Goal: Book appointment/travel/reservation

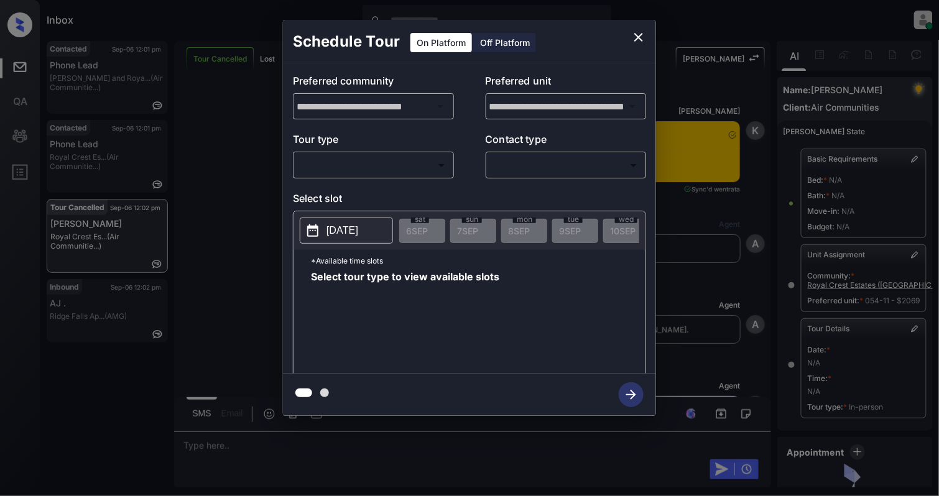
scroll to position [138, 0]
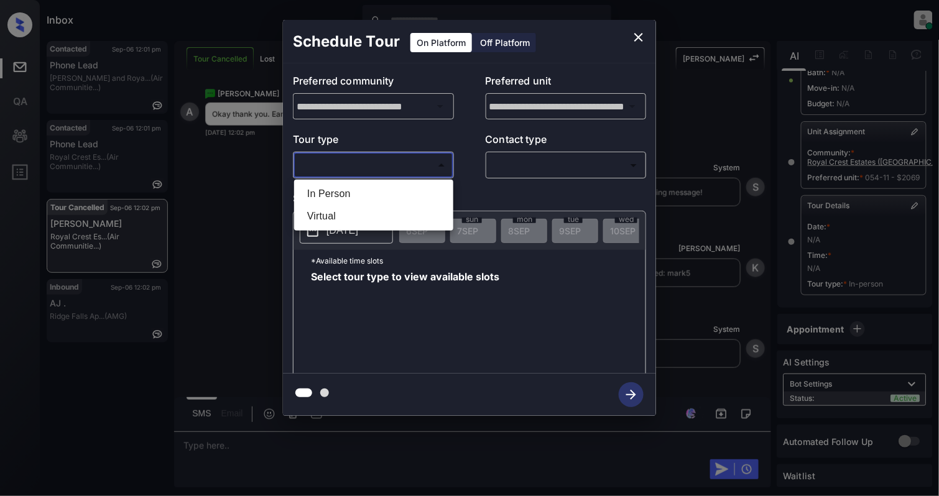
click at [380, 165] on body "Inbox Cynthia Montañez Online Set yourself offline Set yourself on break Profil…" at bounding box center [469, 248] width 939 height 496
click at [384, 189] on li "In Person" at bounding box center [373, 194] width 153 height 22
type input "********"
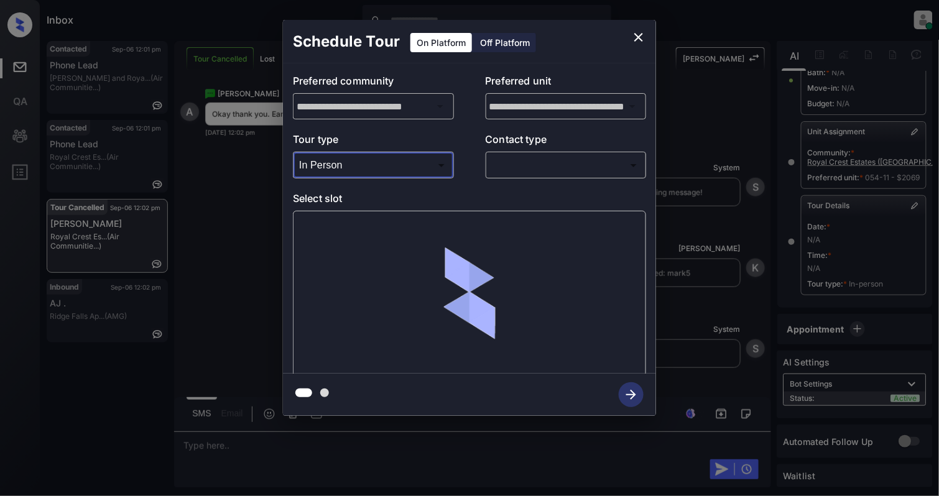
click at [525, 157] on body "Inbox Cynthia Montañez Online Set yourself offline Set yourself on break Profil…" at bounding box center [469, 248] width 939 height 496
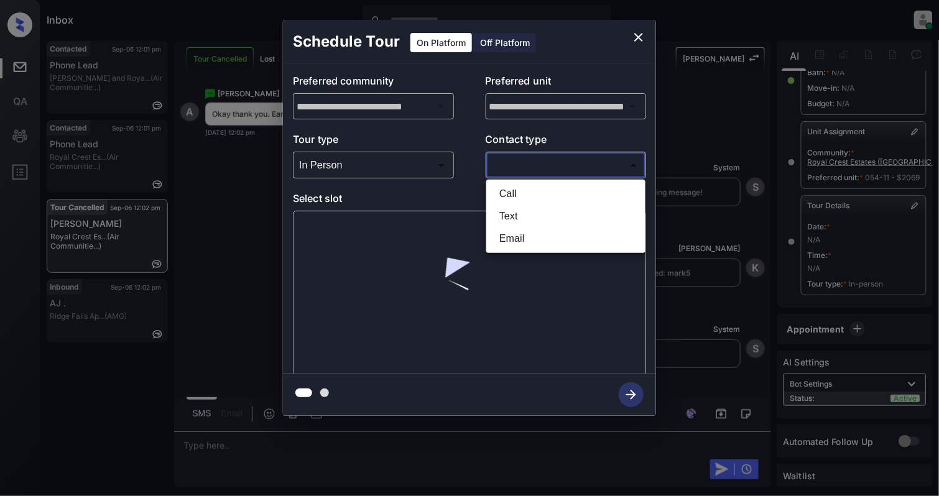
click at [518, 221] on li "Text" at bounding box center [565, 216] width 153 height 22
type input "****"
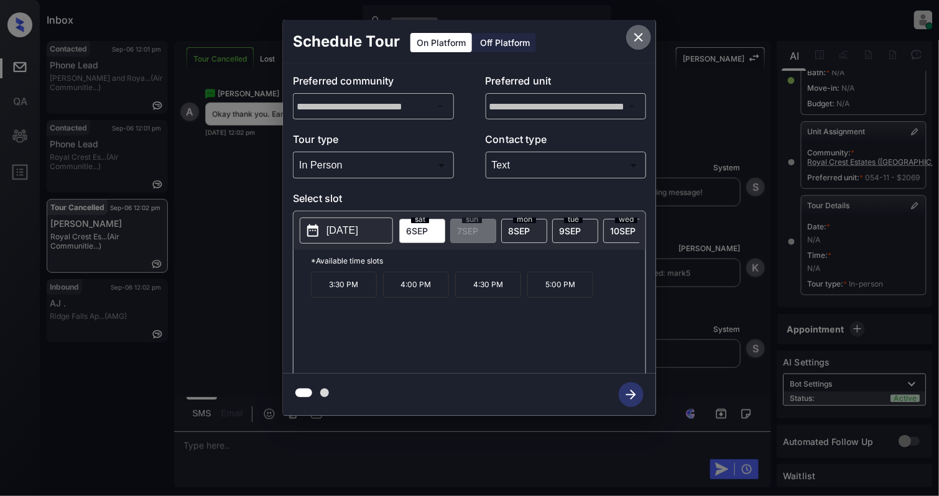
click at [640, 35] on icon "close" at bounding box center [638, 37] width 9 height 9
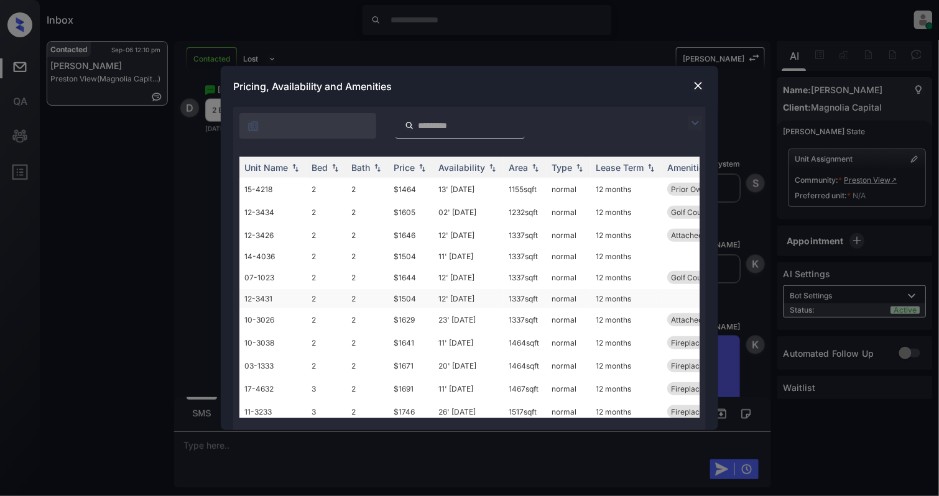
scroll to position [207, 0]
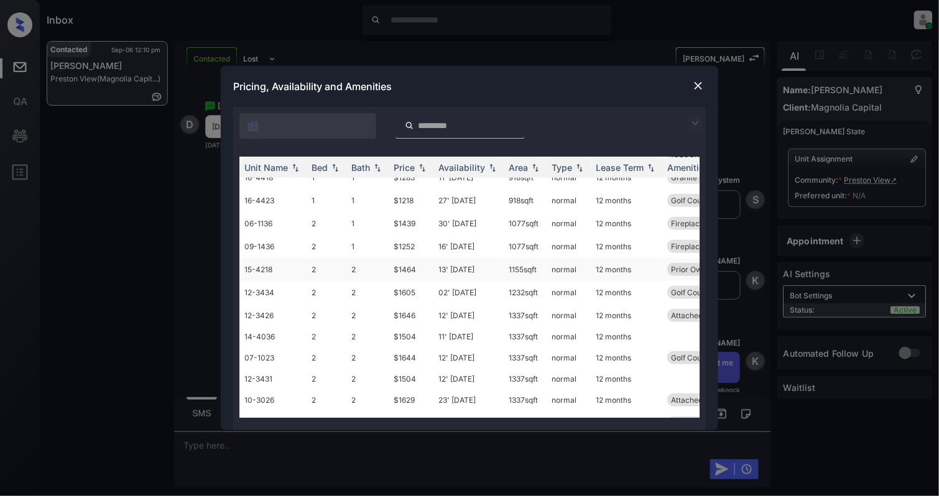
scroll to position [249, 0]
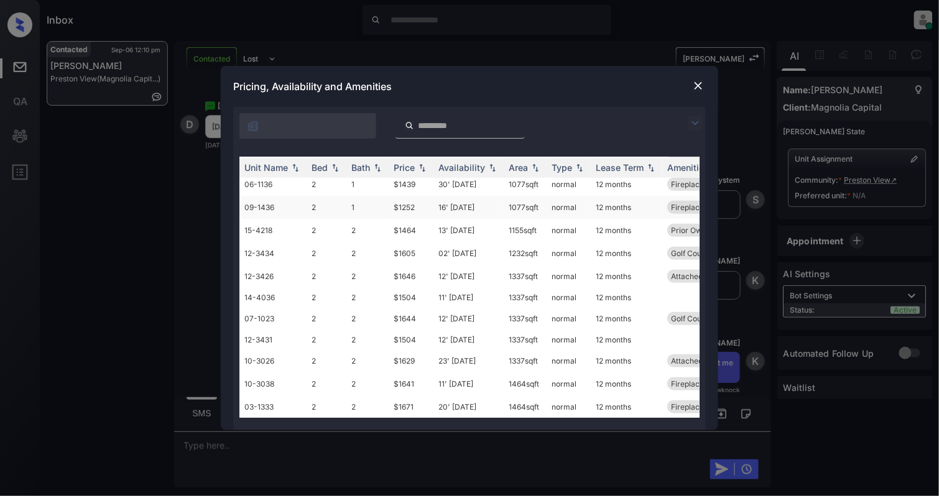
click at [285, 196] on td "09-1436" at bounding box center [272, 207] width 67 height 23
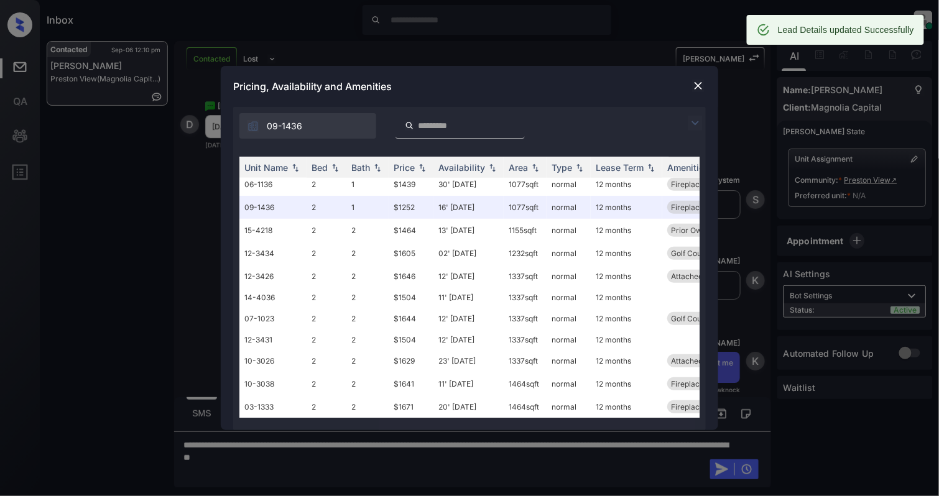
click at [694, 90] on img at bounding box center [698, 86] width 12 height 12
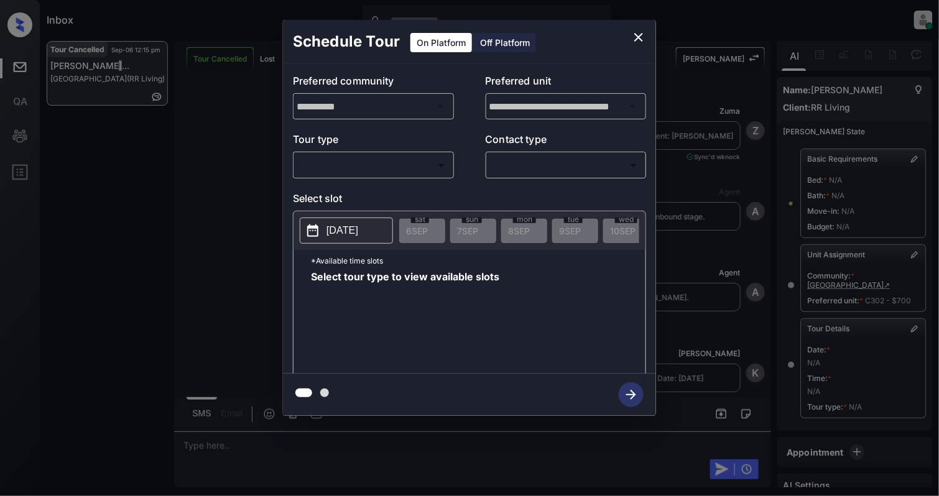
scroll to position [129, 0]
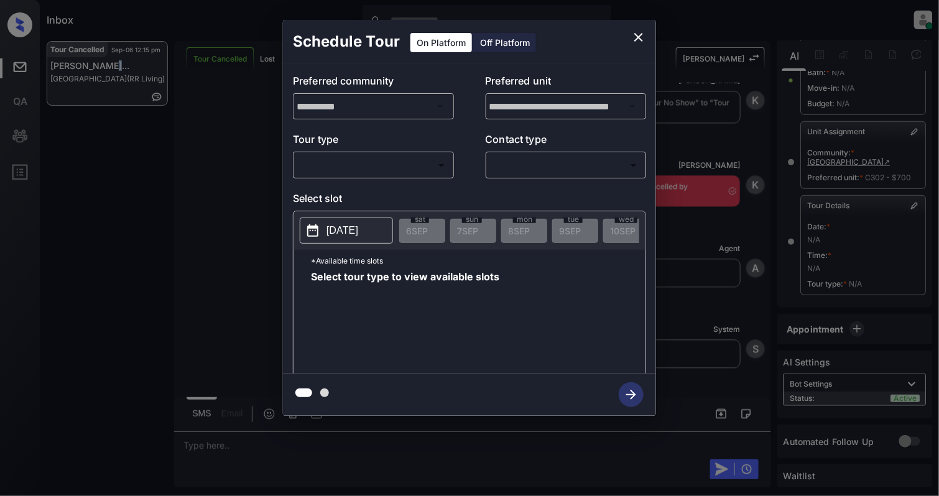
click at [342, 170] on body "Inbox Cynthia Montañez Online Set yourself offline Set yourself on break Profil…" at bounding box center [469, 248] width 939 height 496
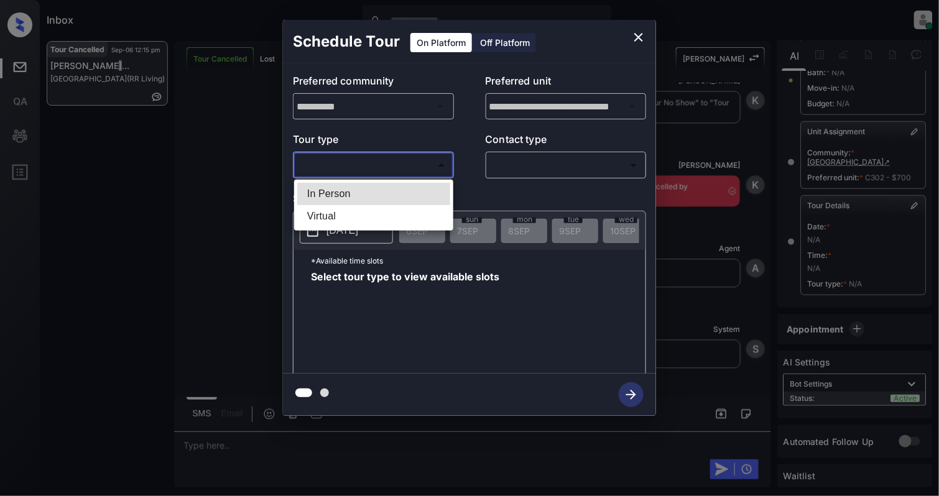
click at [362, 194] on li "In Person" at bounding box center [373, 194] width 153 height 22
type input "********"
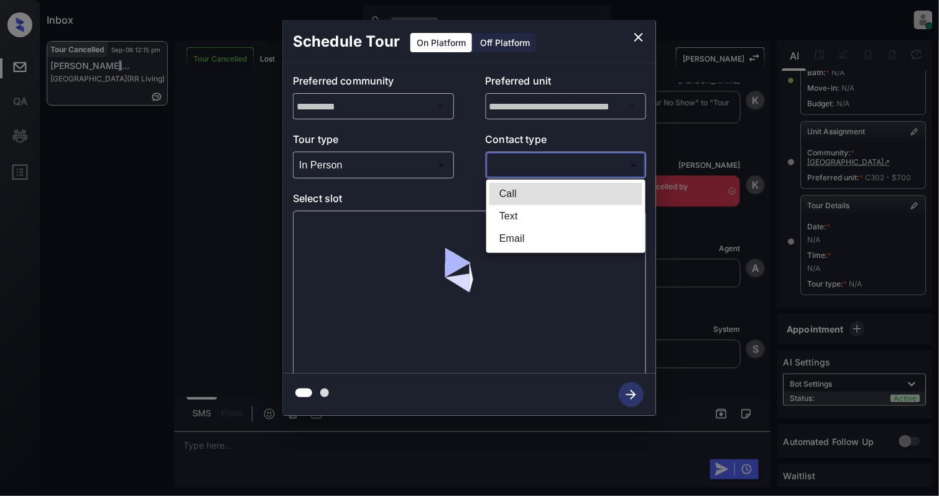
click at [582, 170] on body "Inbox Cynthia Montañez Online Set yourself offline Set yourself on break Profil…" at bounding box center [469, 248] width 939 height 496
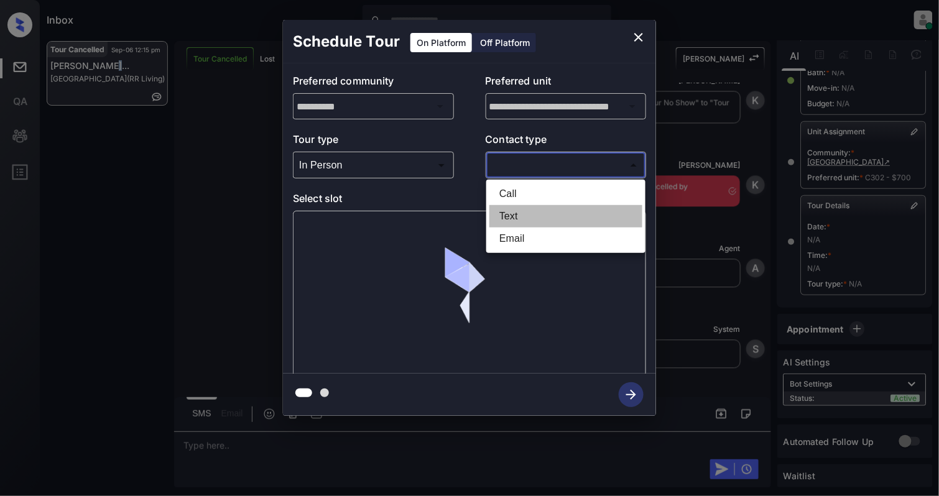
click at [545, 217] on li "Text" at bounding box center [565, 216] width 153 height 22
type input "****"
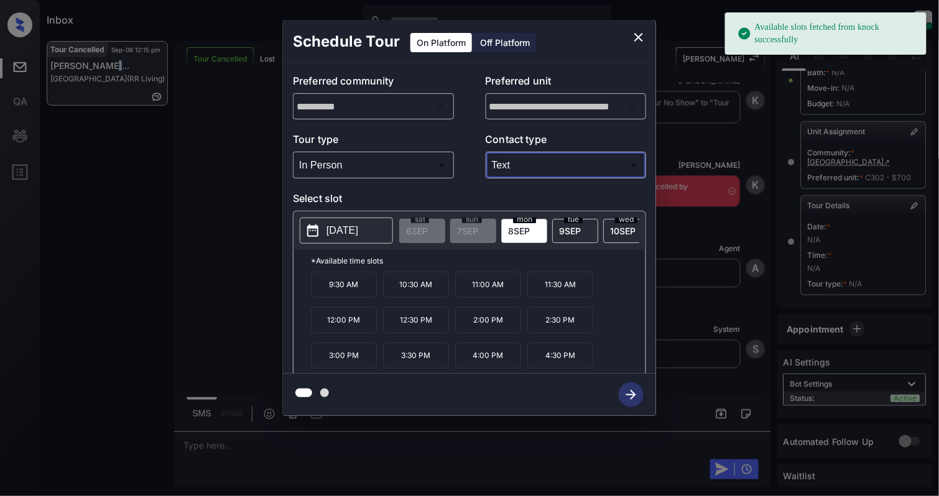
click at [358, 229] on p "2025-09-08" at bounding box center [342, 230] width 32 height 15
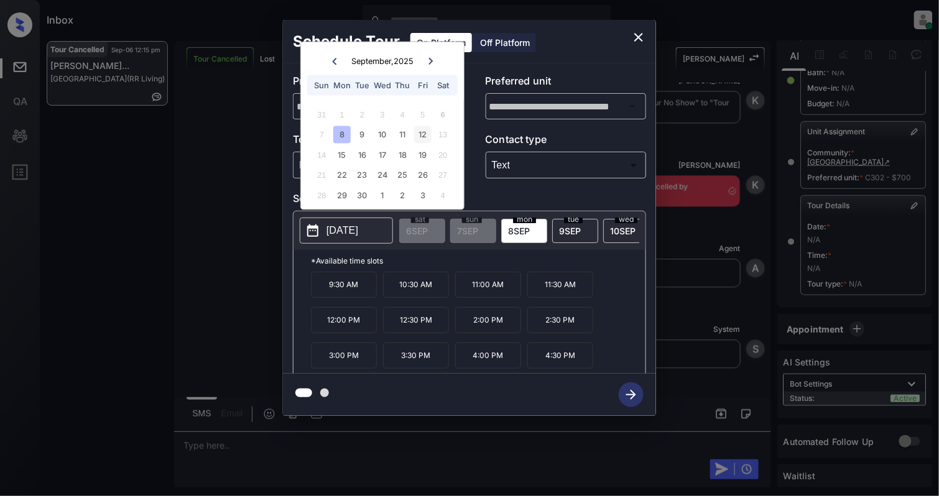
click at [426, 131] on div "12" at bounding box center [422, 134] width 17 height 17
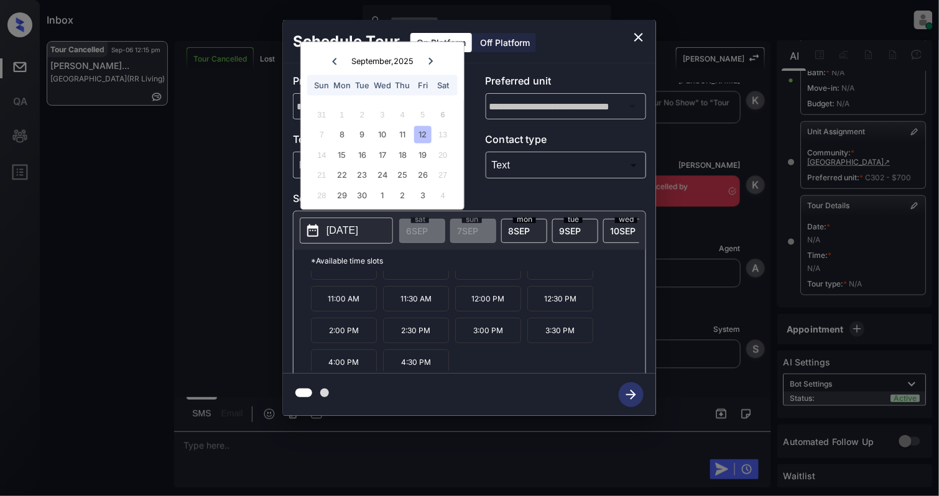
scroll to position [22, 0]
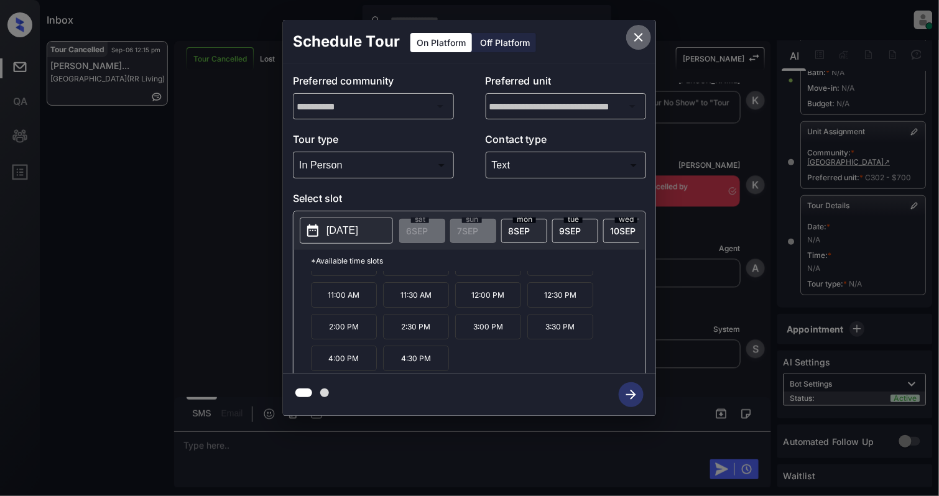
click at [633, 37] on icon "close" at bounding box center [638, 37] width 15 height 15
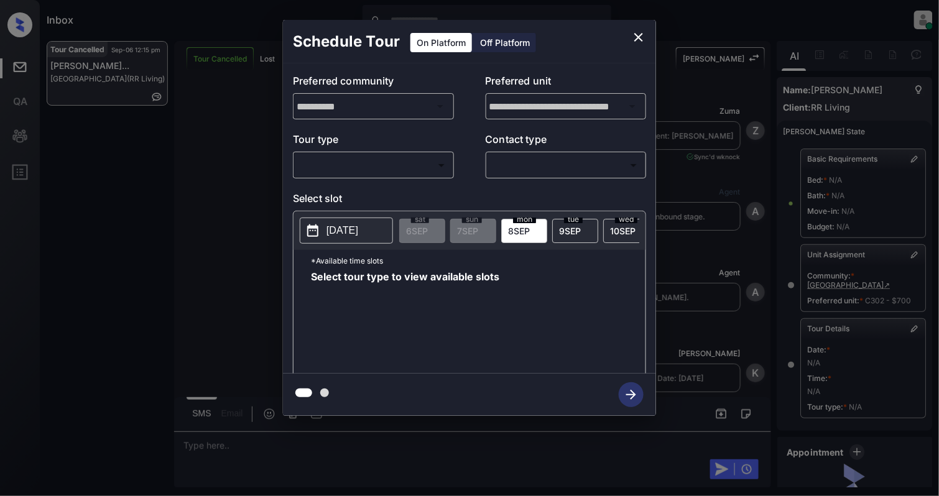
scroll to position [129, 0]
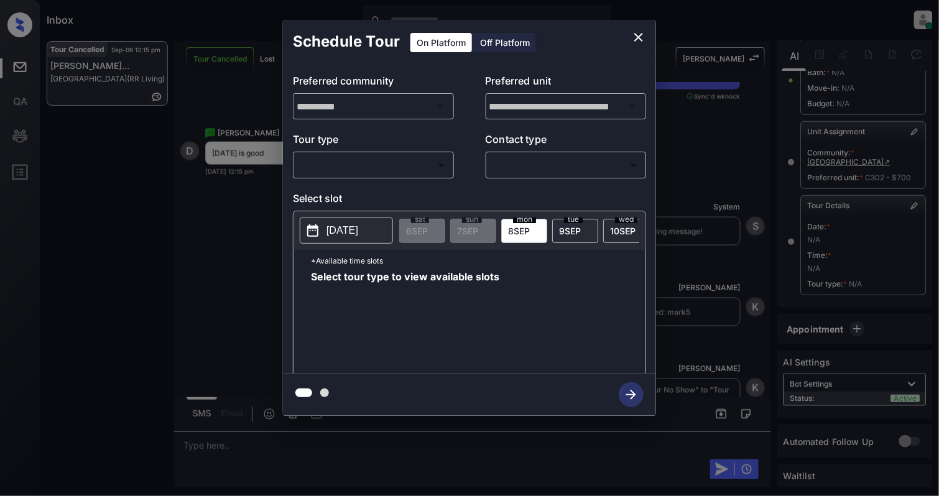
click at [347, 235] on p "2025-09-08" at bounding box center [342, 230] width 32 height 15
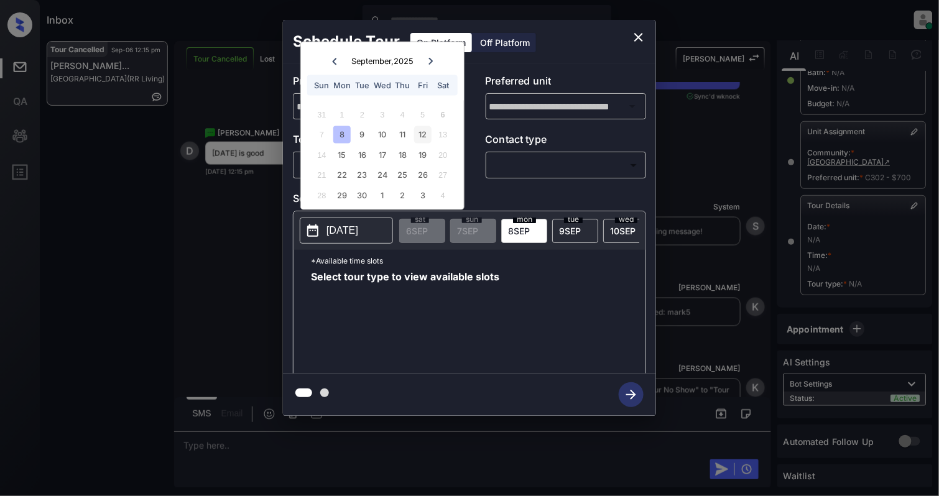
click at [425, 130] on div "12" at bounding box center [422, 134] width 17 height 17
click at [523, 178] on div "​ ​" at bounding box center [565, 165] width 161 height 27
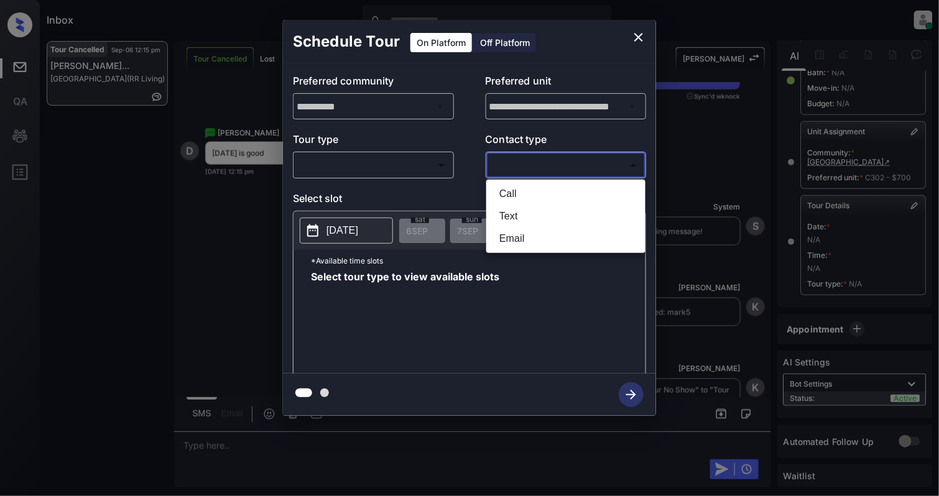
click at [523, 173] on body "Inbox Cynthia Montañez Online Set yourself offline Set yourself on break Profil…" at bounding box center [469, 248] width 939 height 496
click at [506, 209] on li "Text" at bounding box center [565, 216] width 153 height 22
type input "****"
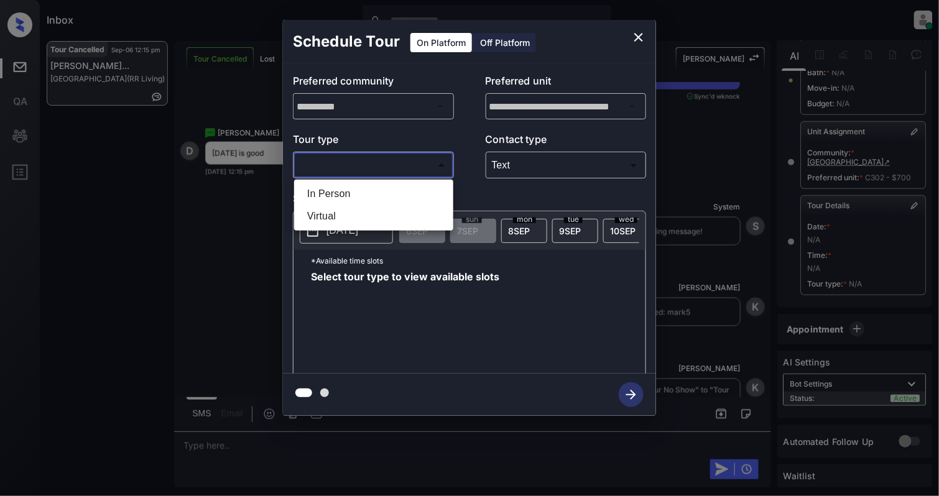
click at [385, 157] on body "Inbox Cynthia Montañez Online Set yourself offline Set yourself on break Profil…" at bounding box center [469, 248] width 939 height 496
click at [366, 192] on li "In Person" at bounding box center [373, 194] width 153 height 22
type input "********"
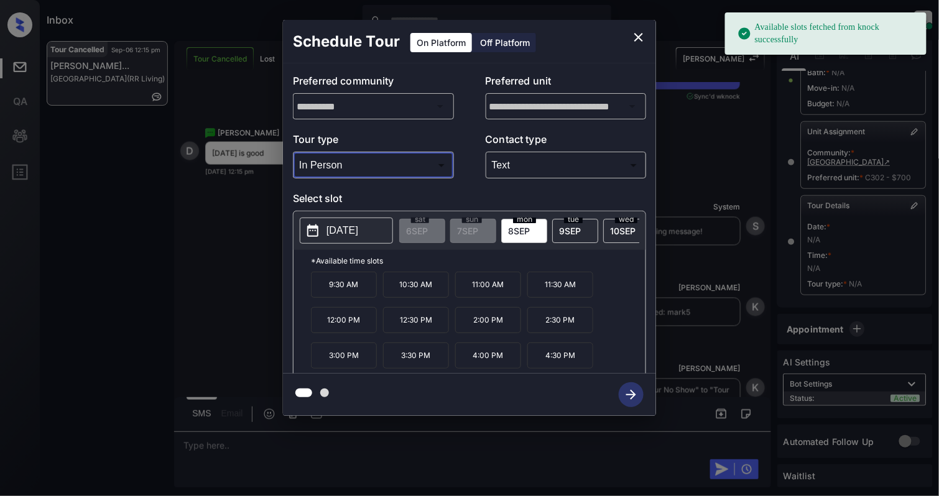
click at [372, 225] on button "2025-09-08" at bounding box center [346, 231] width 93 height 26
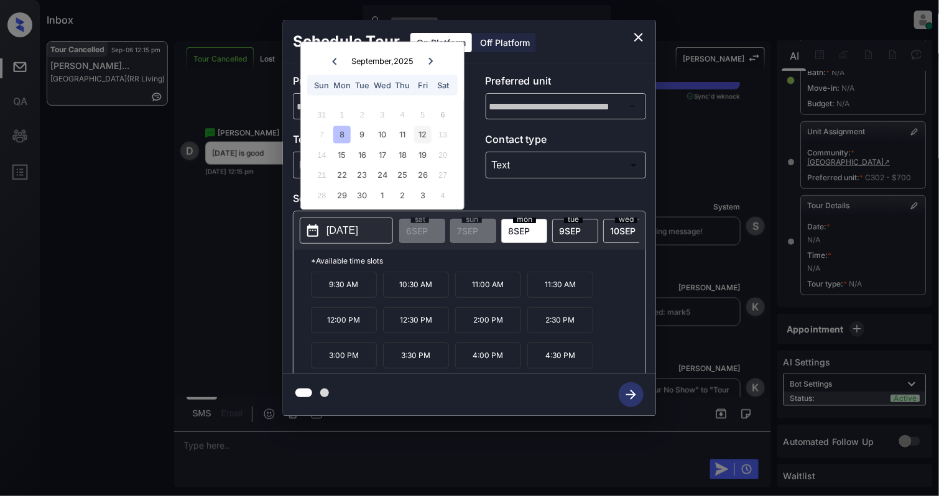
click at [426, 129] on div "12" at bounding box center [422, 134] width 17 height 17
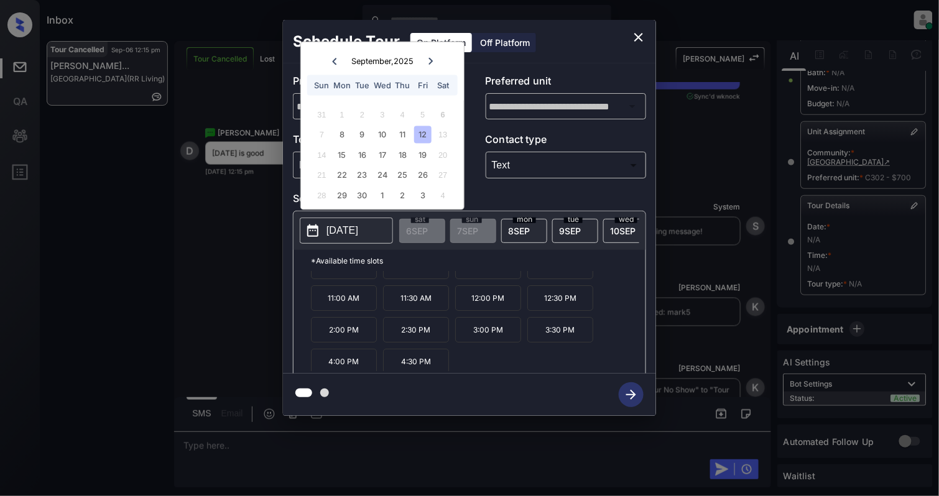
scroll to position [22, 0]
click at [642, 35] on icon "close" at bounding box center [638, 37] width 15 height 15
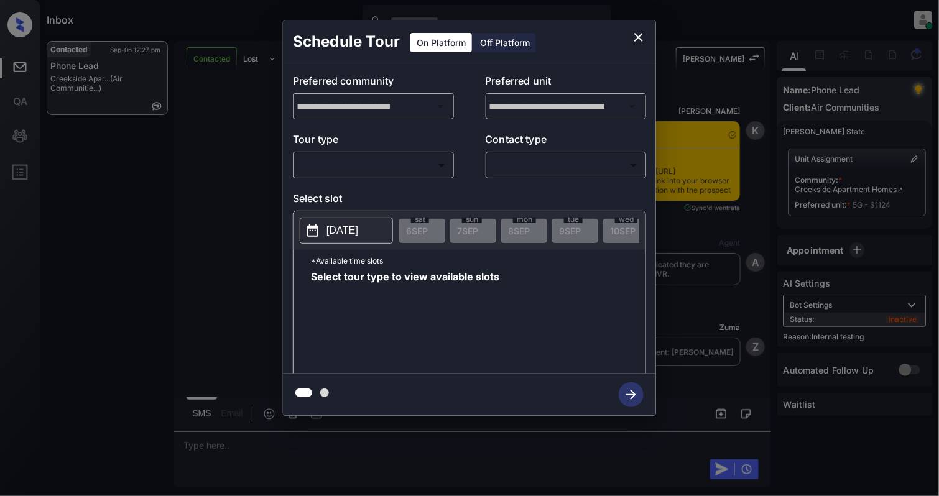
scroll to position [5731, 0]
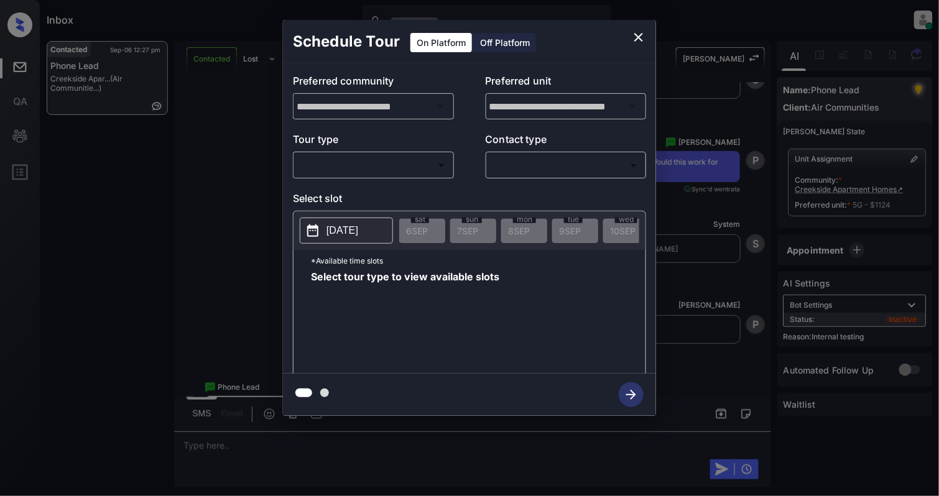
click at [398, 165] on body "Inbox [PERSON_NAME] Online Set yourself offline Set yourself on break Profile S…" at bounding box center [469, 248] width 939 height 496
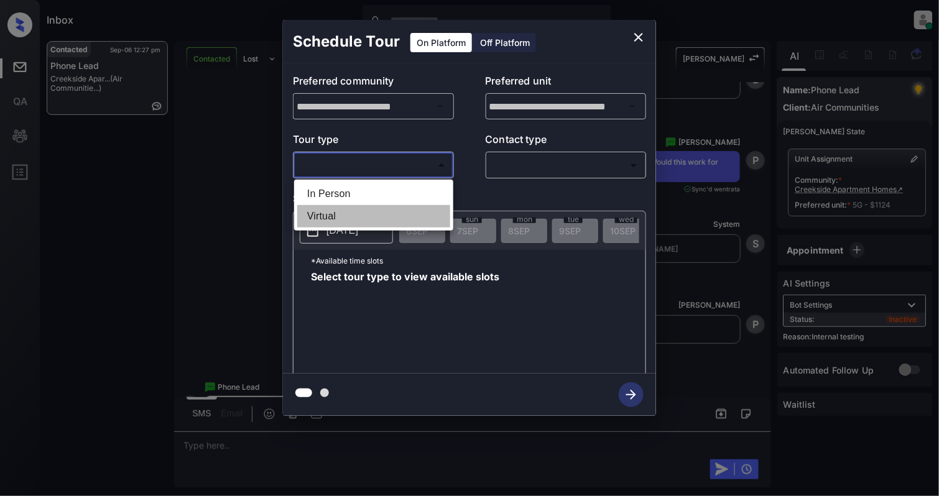
click at [377, 209] on li "Virtual" at bounding box center [373, 216] width 153 height 22
type input "*******"
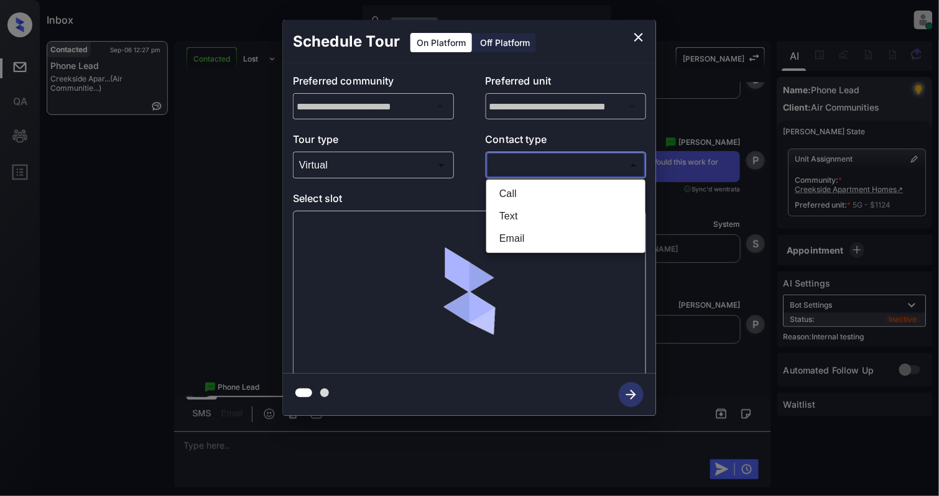
click at [565, 167] on body "Inbox [PERSON_NAME] Online Set yourself offline Set yourself on break Profile S…" at bounding box center [469, 248] width 939 height 496
click at [535, 207] on li "Text" at bounding box center [565, 216] width 153 height 22
type input "****"
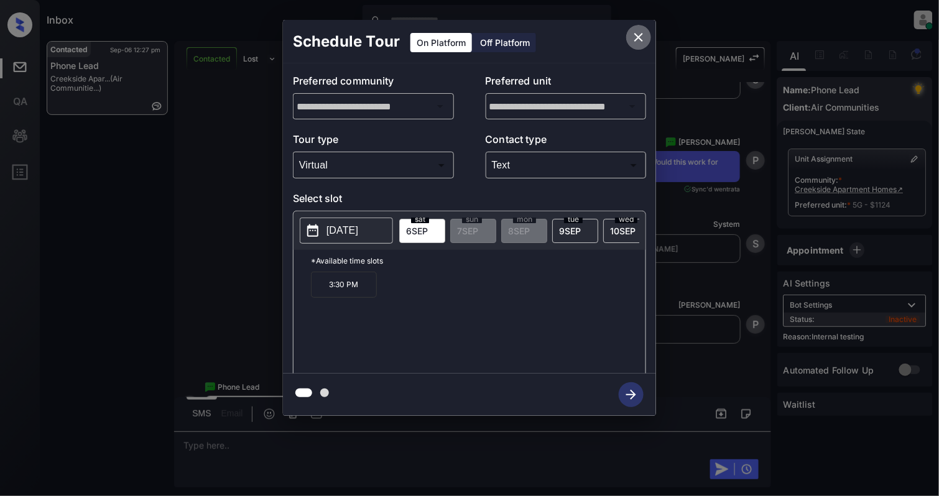
click at [639, 35] on icon "close" at bounding box center [638, 37] width 15 height 15
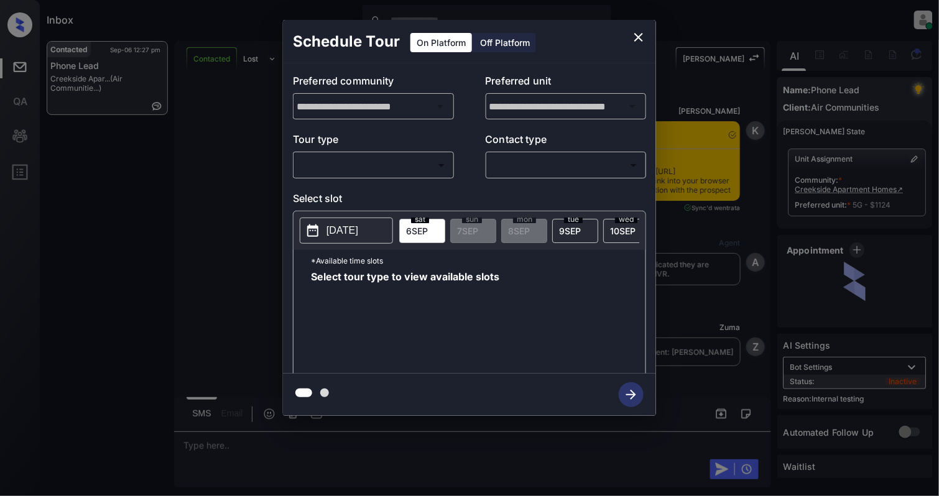
scroll to position [5980, 0]
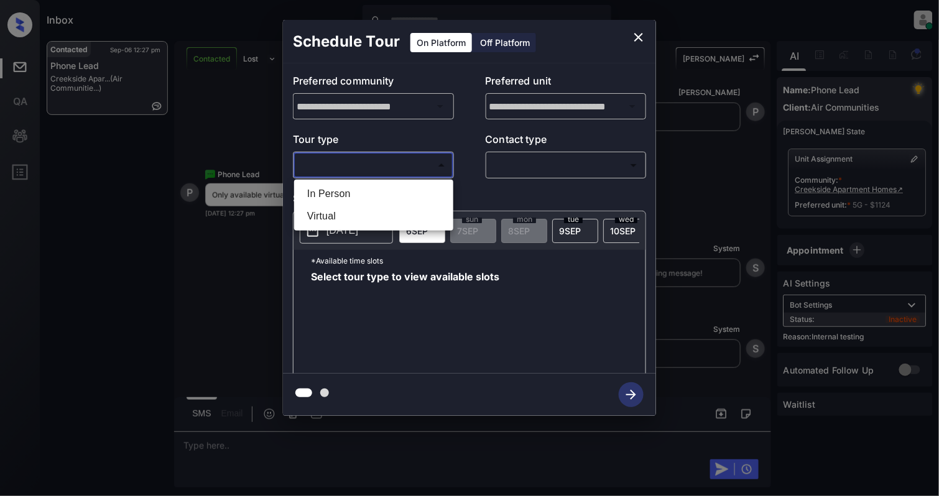
click at [354, 168] on body "Inbox Cynthia Montañez Online Set yourself offline Set yourself on break Profil…" at bounding box center [469, 248] width 939 height 496
click at [346, 223] on li "Virtual" at bounding box center [373, 216] width 153 height 22
type input "*******"
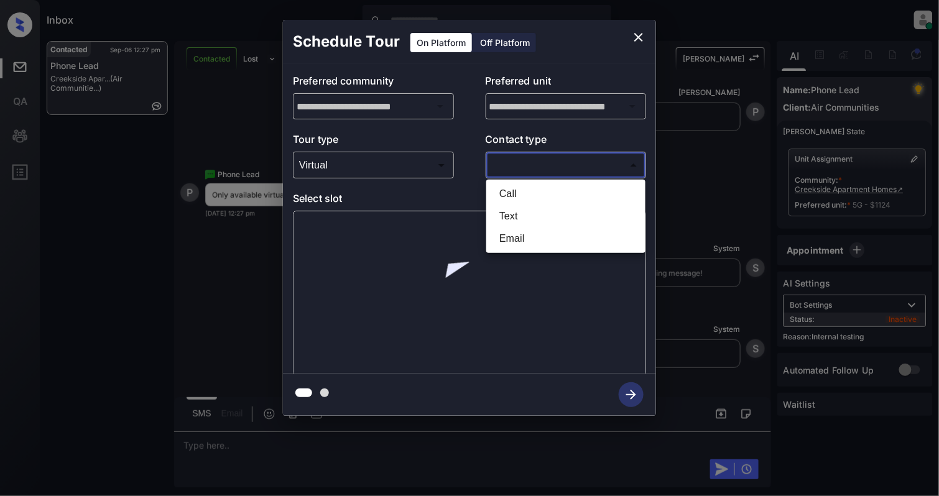
drag, startPoint x: 553, startPoint y: 170, endPoint x: 480, endPoint y: 203, distance: 79.3
click at [551, 170] on body "Inbox Cynthia Montañez Online Set yourself offline Set yourself on break Profil…" at bounding box center [469, 248] width 939 height 496
click at [500, 213] on li "Text" at bounding box center [565, 216] width 153 height 22
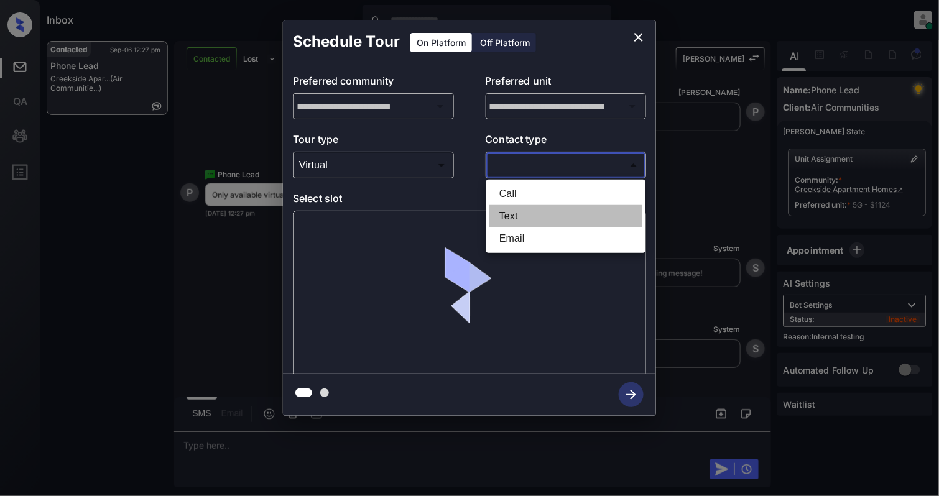
type input "****"
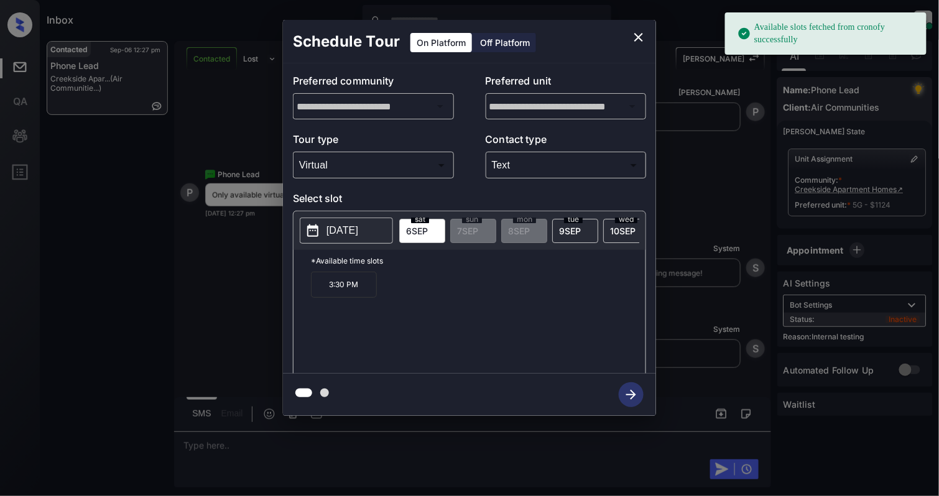
click at [343, 234] on p "2025-09-06" at bounding box center [342, 230] width 32 height 15
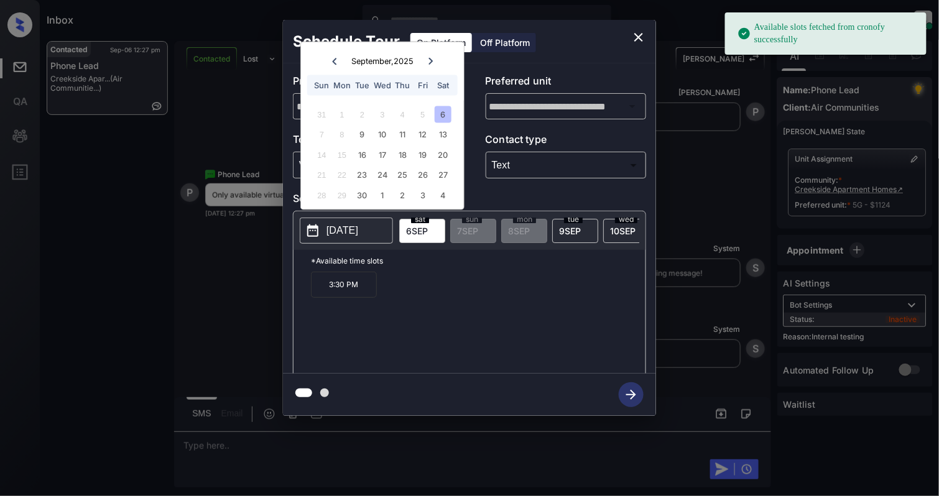
click at [354, 238] on p "2025-09-06" at bounding box center [342, 230] width 32 height 15
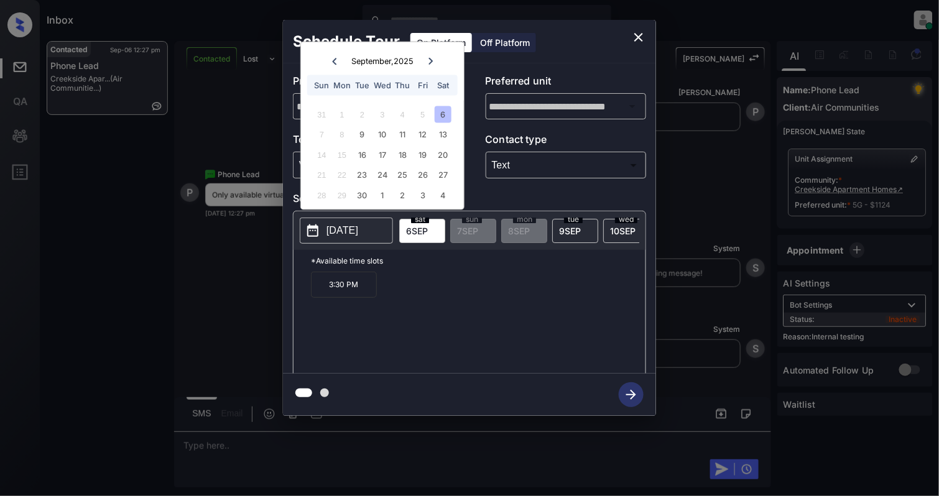
click at [346, 312] on div "3:30 PM" at bounding box center [478, 321] width 334 height 99
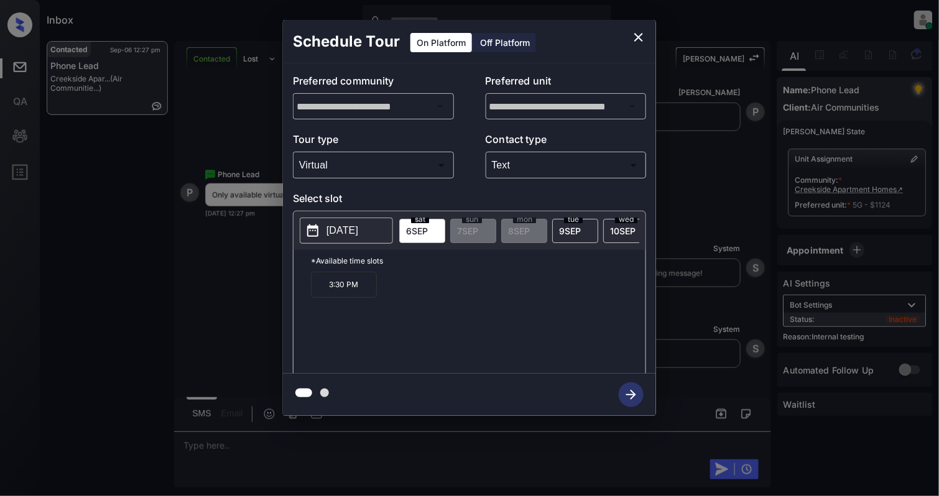
click at [632, 38] on icon "close" at bounding box center [638, 37] width 15 height 15
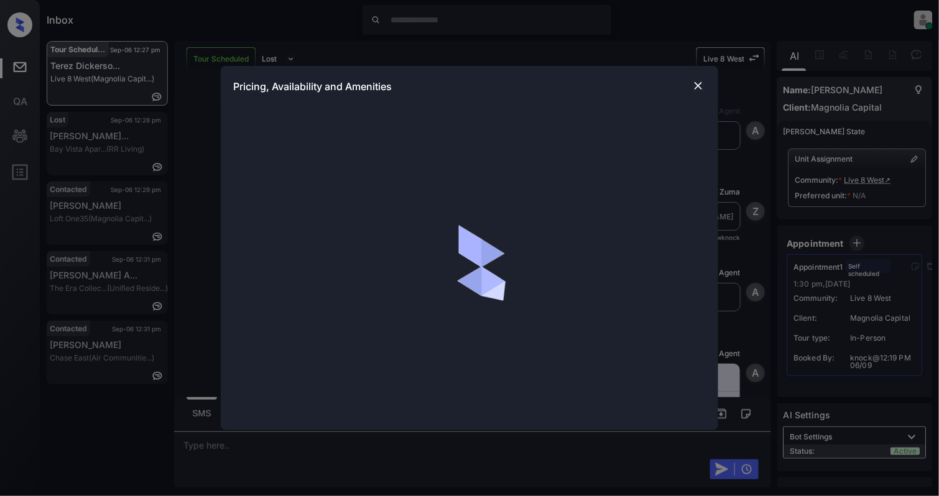
scroll to position [1047, 0]
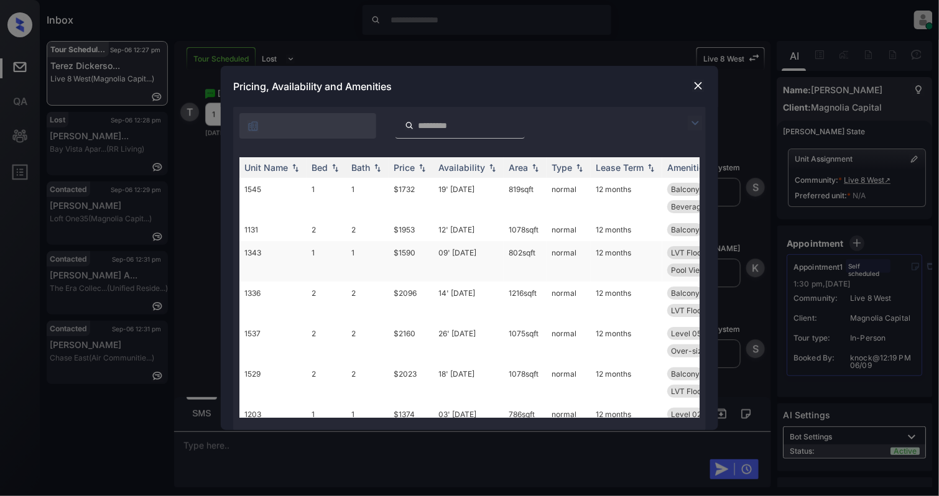
click at [277, 257] on td "1343" at bounding box center [272, 261] width 67 height 40
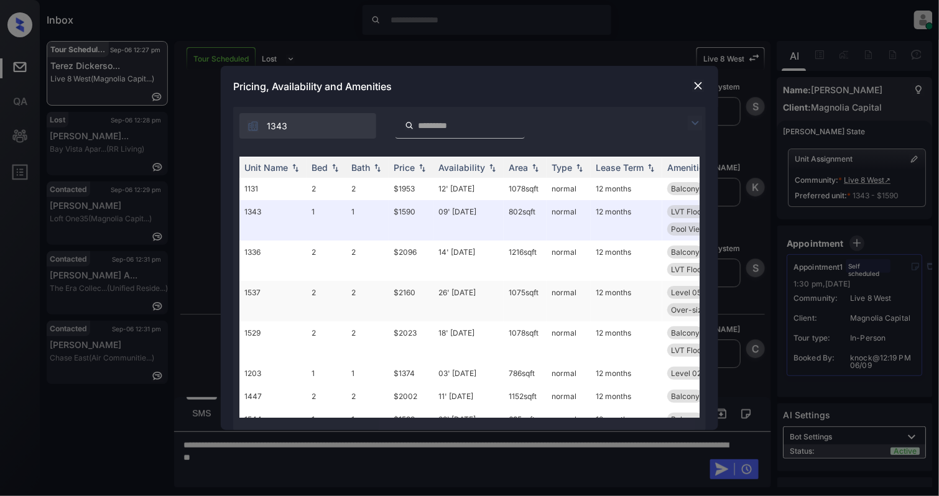
scroll to position [83, 0]
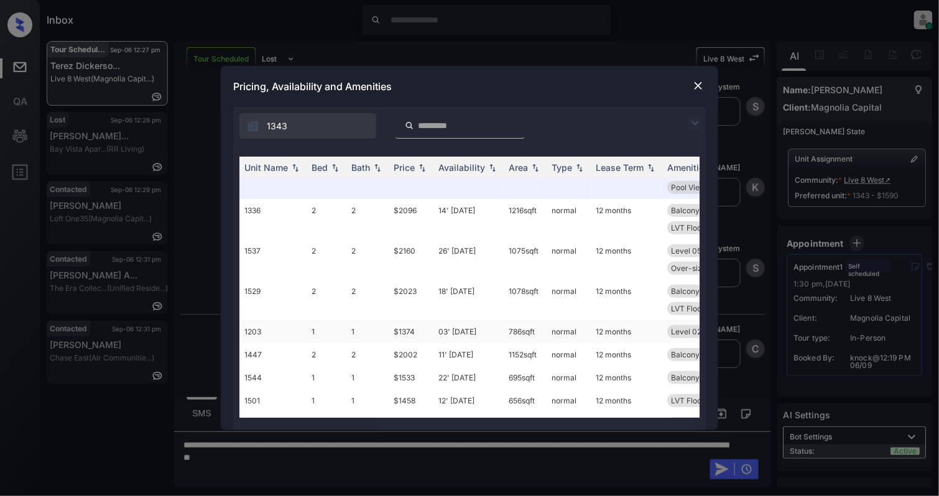
click at [300, 336] on td "1203" at bounding box center [272, 331] width 67 height 23
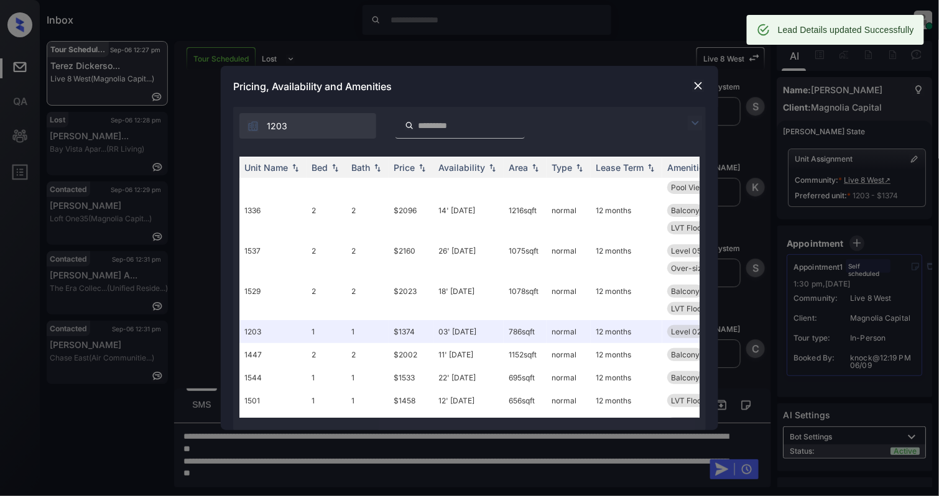
scroll to position [1209, 0]
click at [697, 78] on div at bounding box center [698, 85] width 15 height 15
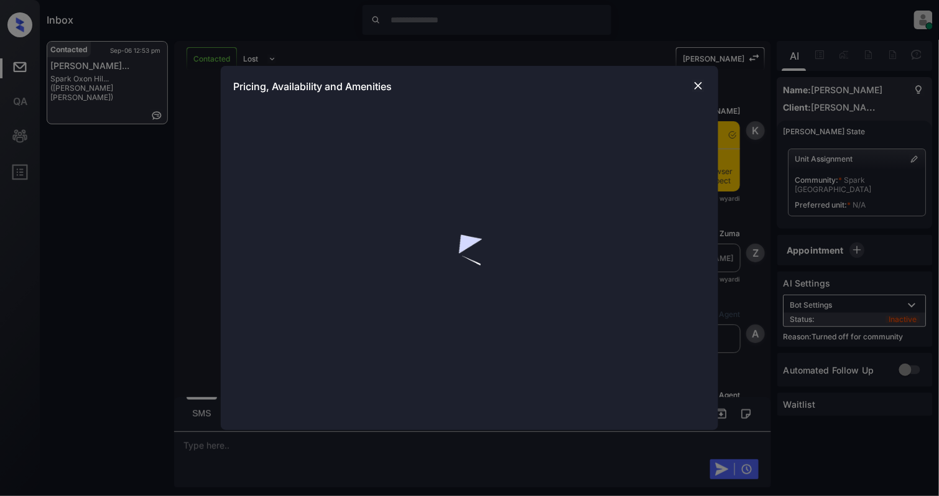
scroll to position [1341, 0]
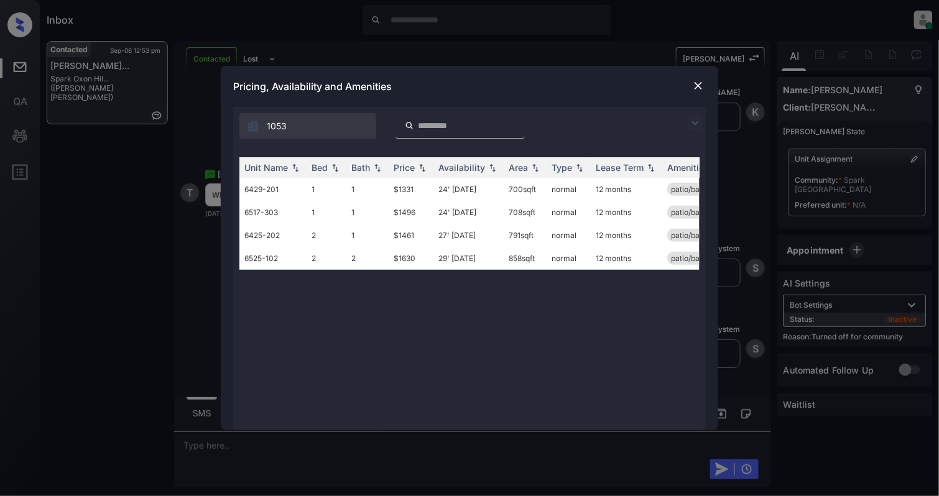
click at [696, 90] on img at bounding box center [698, 86] width 12 height 12
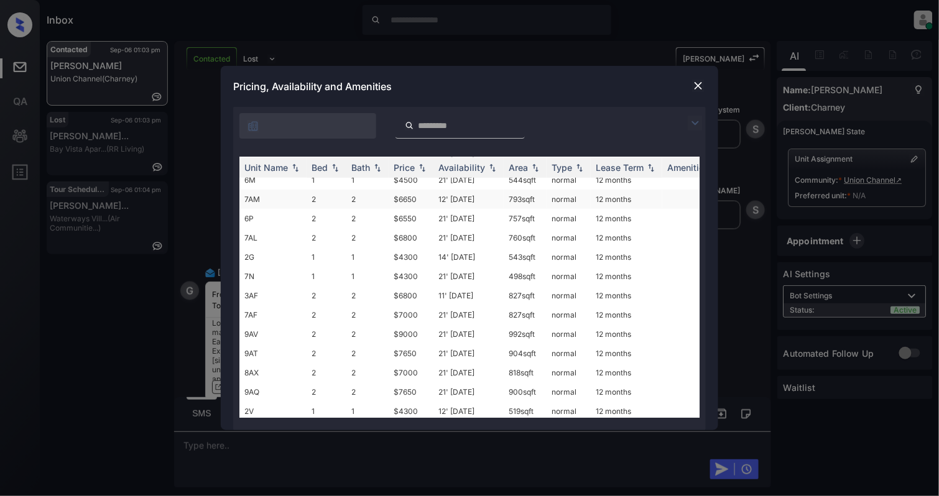
scroll to position [344, 0]
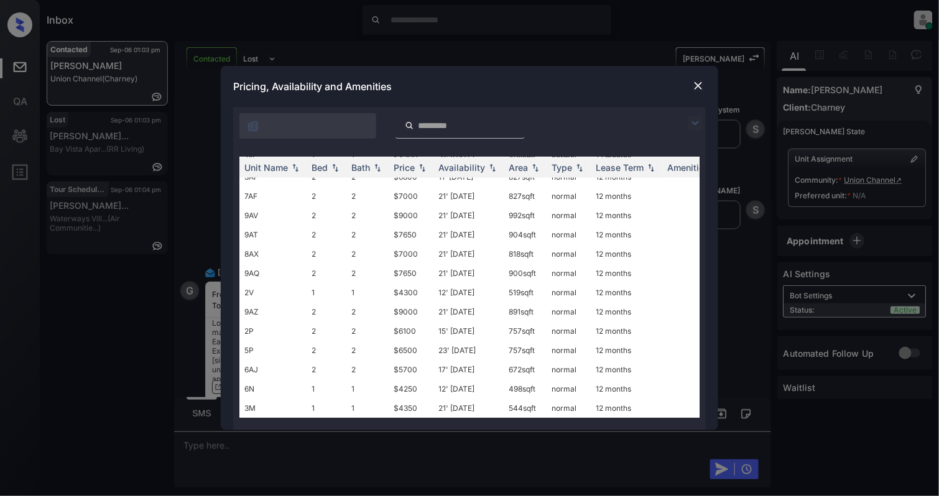
click at [697, 85] on img at bounding box center [698, 86] width 12 height 12
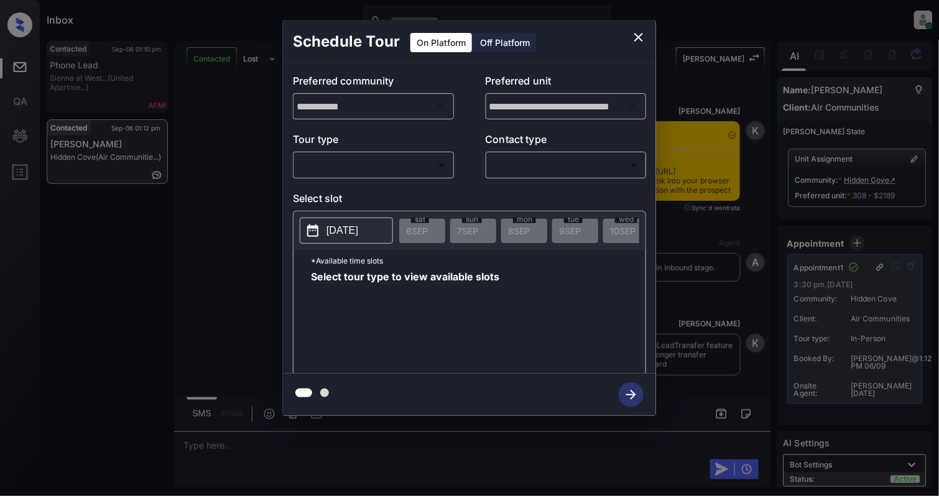
scroll to position [2621, 0]
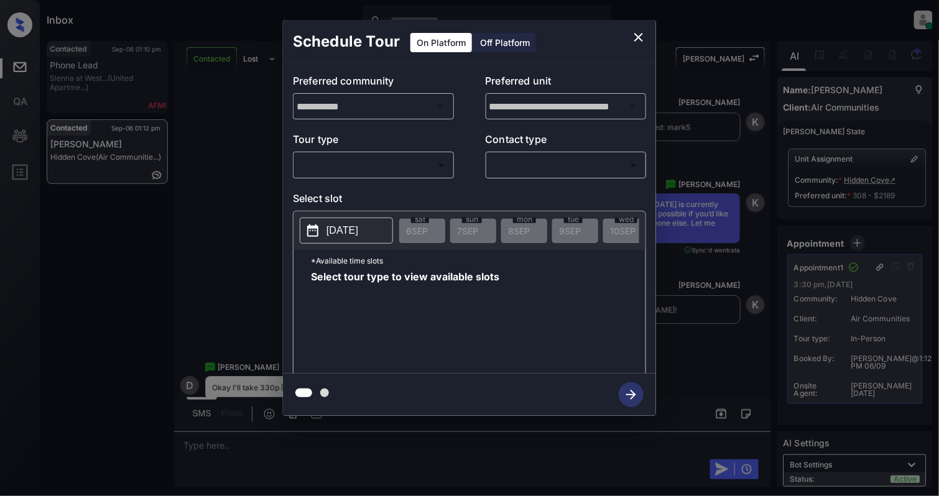
click at [394, 167] on body "Inbox Cynthia Montañez Online Set yourself offline Set yourself on break Profil…" at bounding box center [469, 248] width 939 height 496
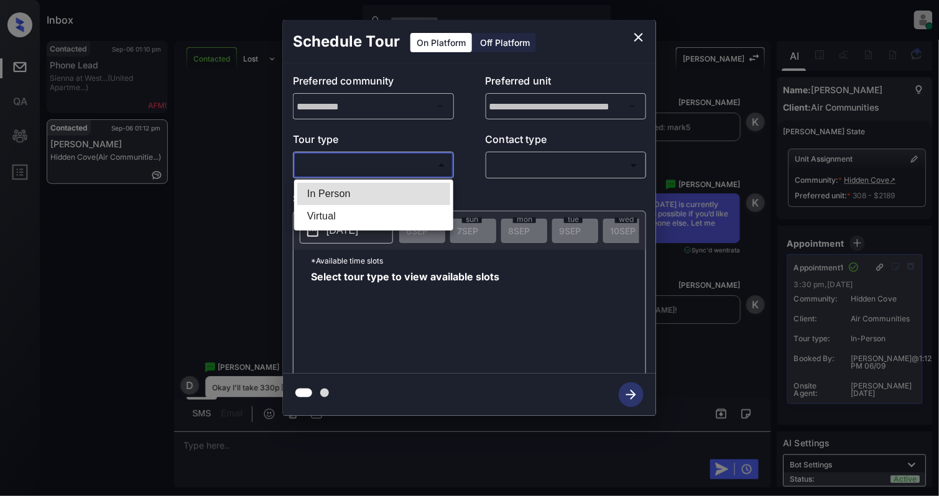
click at [374, 204] on li "In Person" at bounding box center [373, 194] width 153 height 22
type input "********"
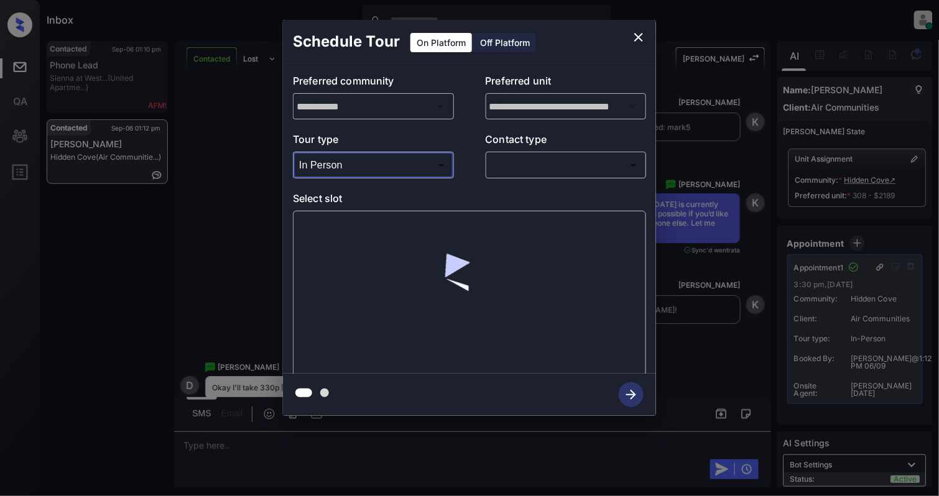
click at [558, 175] on body "Inbox Cynthia Montañez Online Set yourself offline Set yourself on break Profil…" at bounding box center [469, 248] width 939 height 496
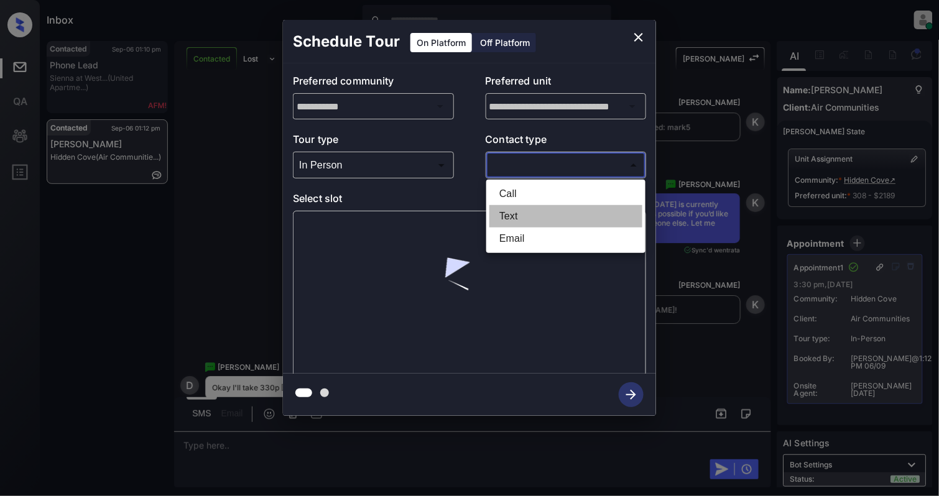
click at [531, 223] on li "Text" at bounding box center [565, 216] width 153 height 22
type input "****"
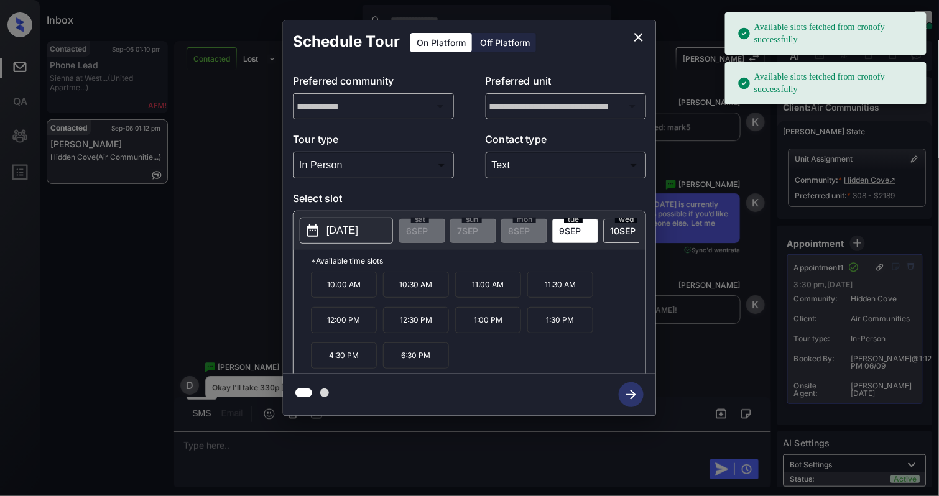
click at [344, 236] on p "2025-09-09" at bounding box center [342, 230] width 32 height 15
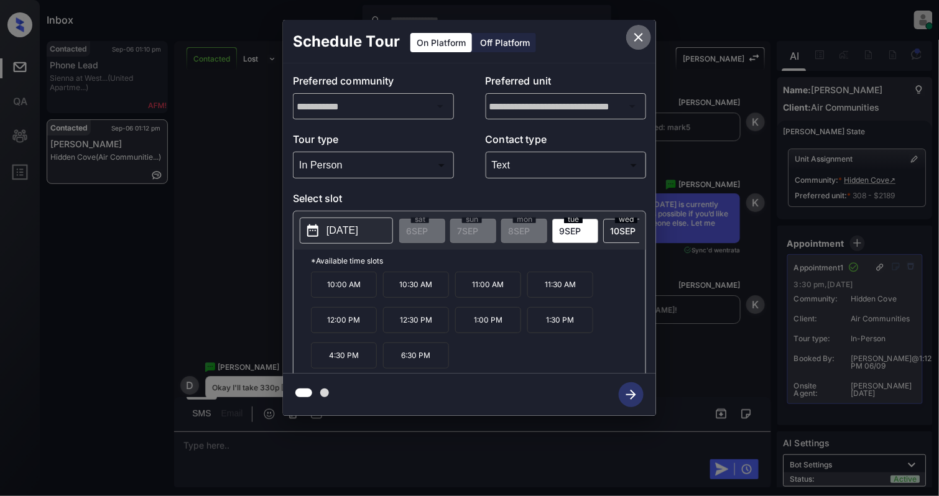
click at [631, 36] on icon "close" at bounding box center [638, 37] width 15 height 15
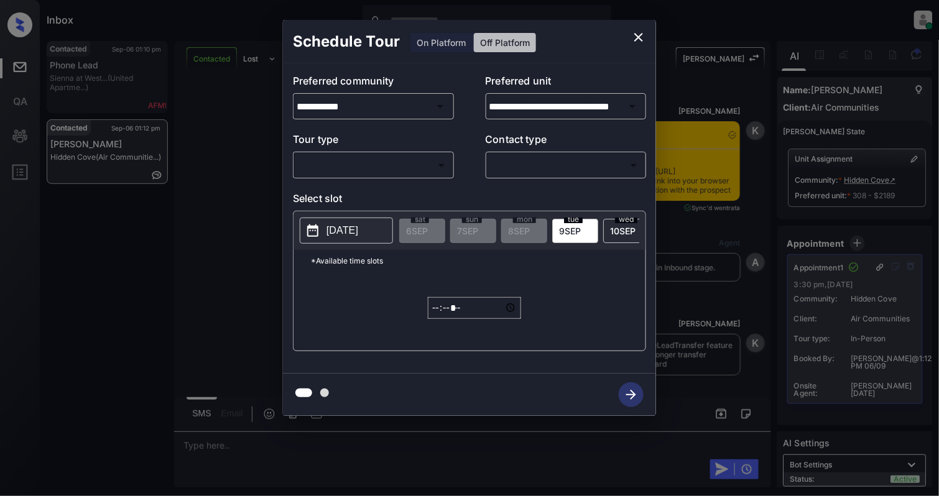
scroll to position [2704, 0]
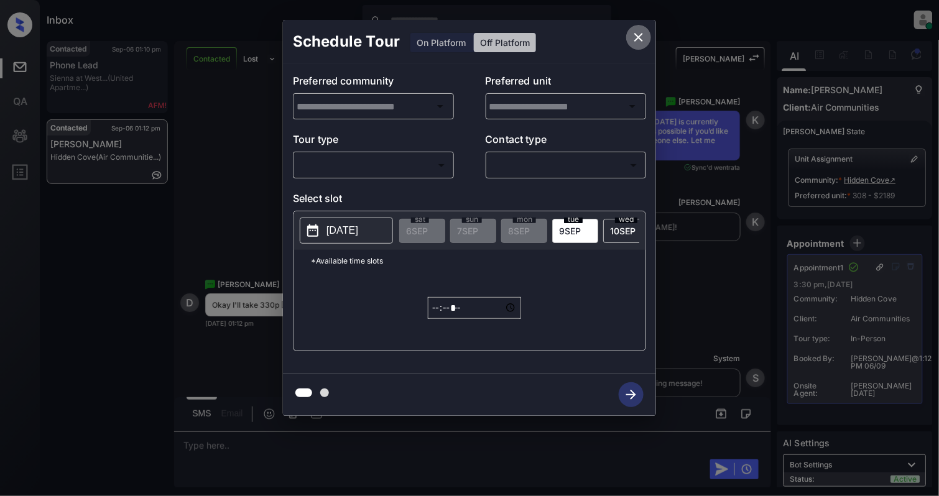
click at [637, 38] on icon "close" at bounding box center [638, 37] width 9 height 9
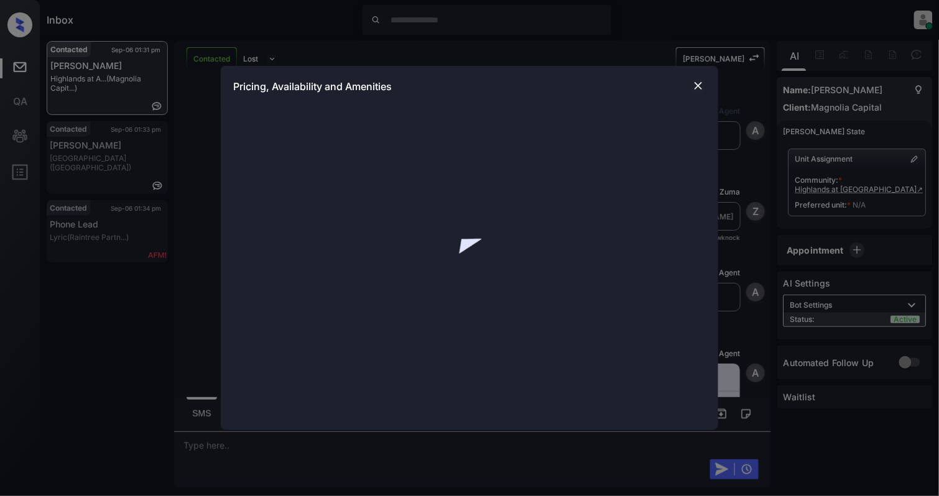
scroll to position [1974, 0]
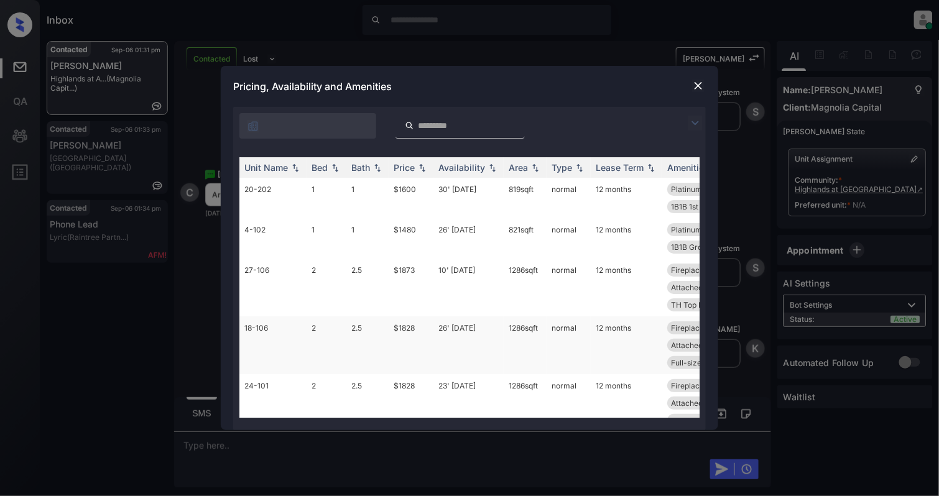
click at [282, 361] on td "18-106" at bounding box center [272, 345] width 67 height 58
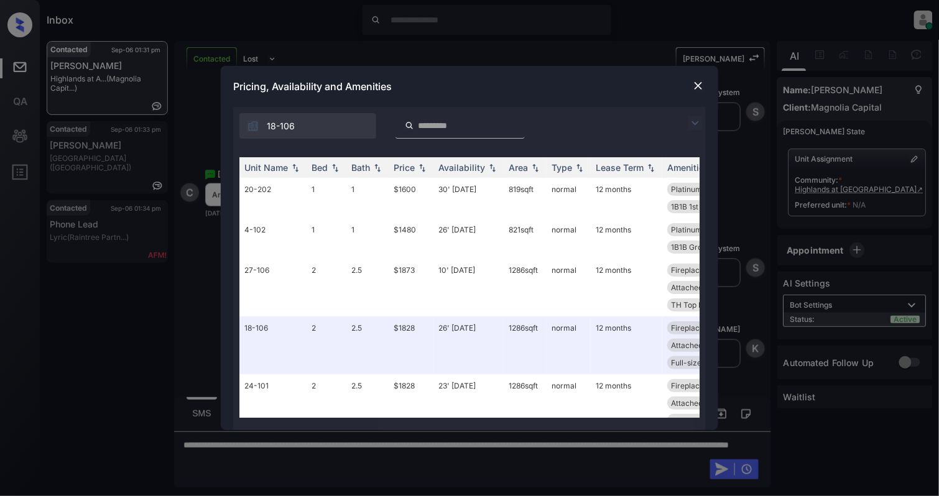
click at [700, 85] on img at bounding box center [698, 86] width 12 height 12
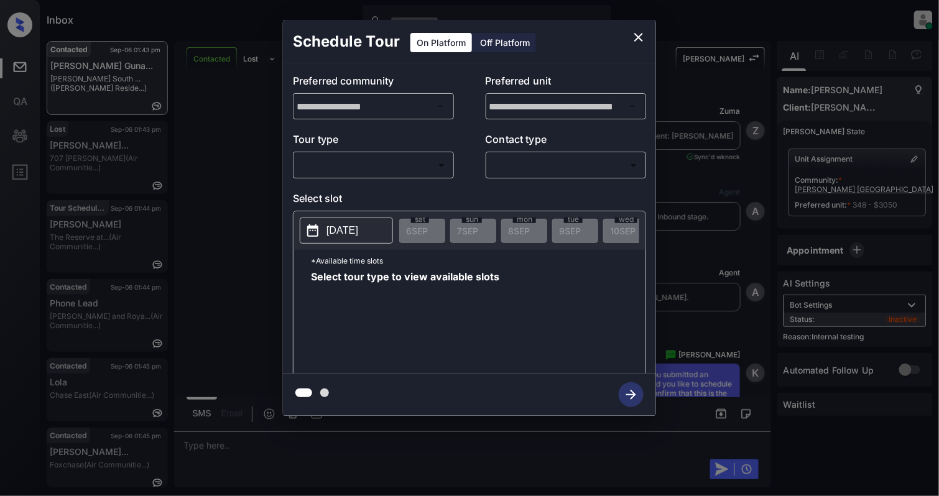
scroll to position [6473, 0]
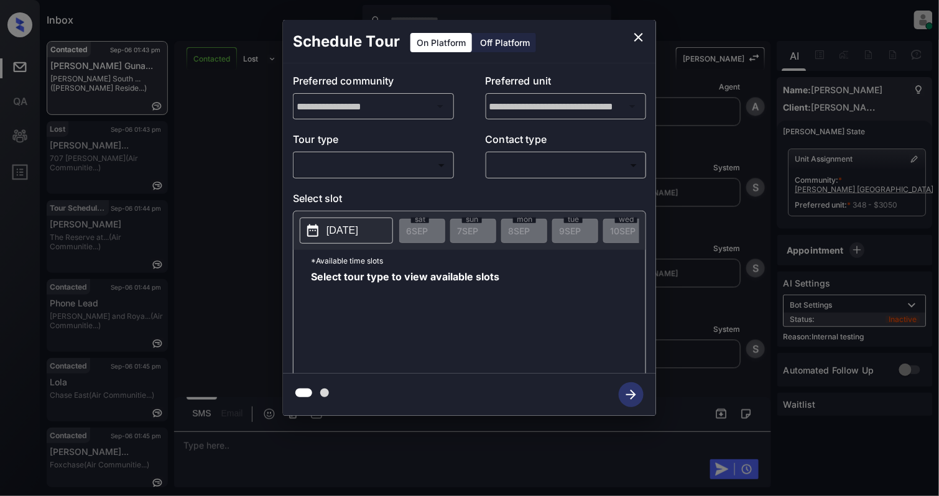
click at [324, 157] on body "Inbox [PERSON_NAME] Online Set yourself offline Set yourself on break Profile S…" at bounding box center [469, 248] width 939 height 496
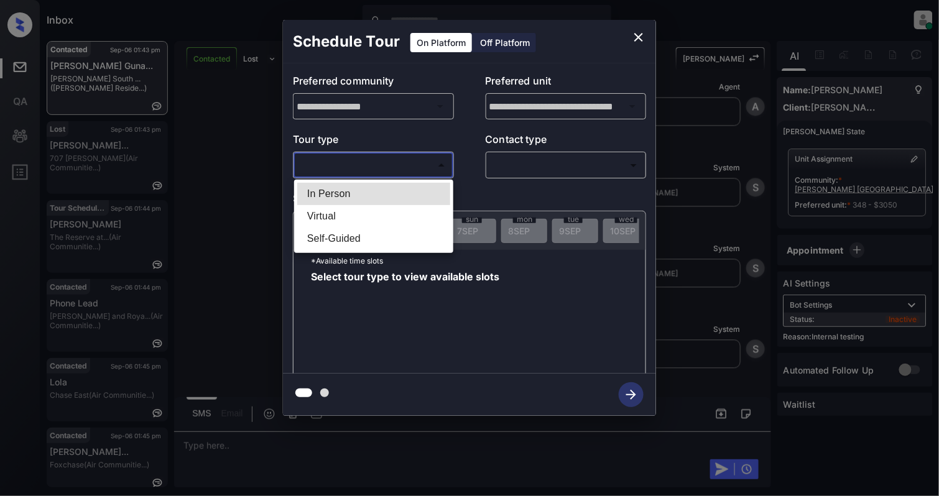
click at [346, 187] on li "In Person" at bounding box center [373, 194] width 153 height 22
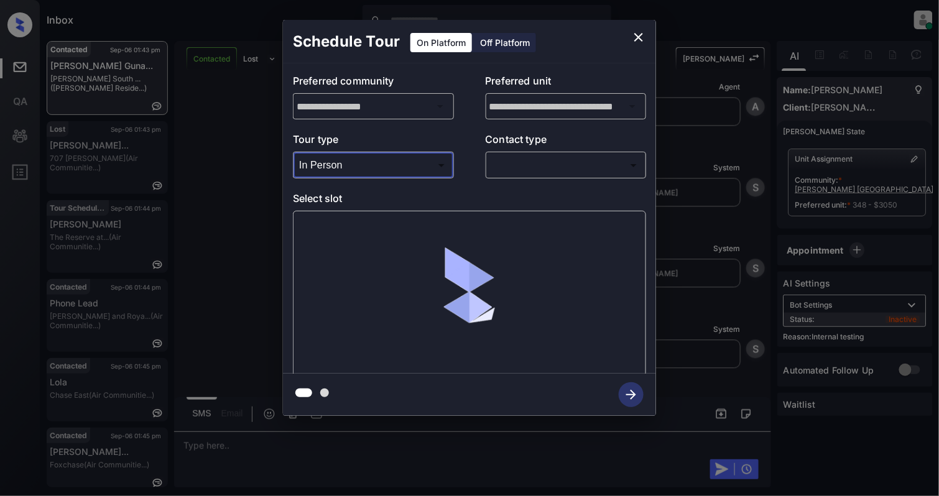
click at [370, 167] on body "Inbox [PERSON_NAME] Online Set yourself offline Set yourself on break Profile S…" at bounding box center [469, 248] width 939 height 496
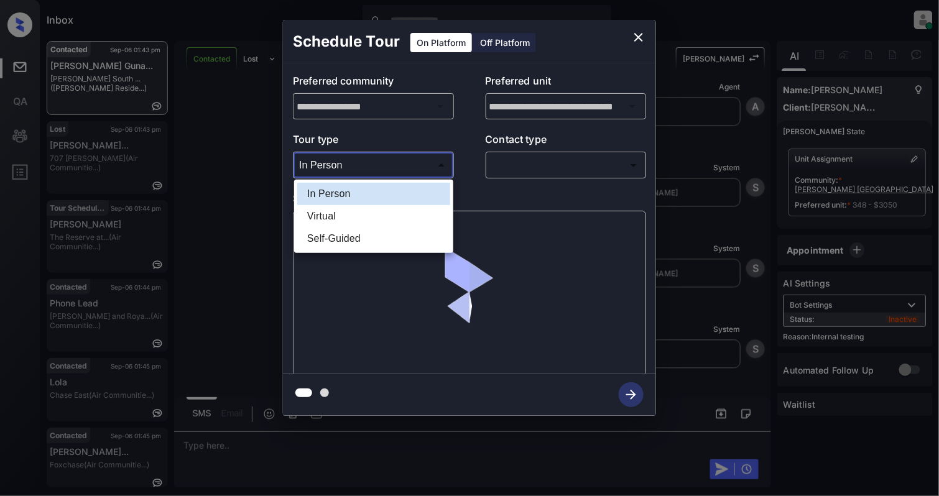
click at [331, 237] on li "Self-Guided" at bounding box center [373, 238] width 153 height 22
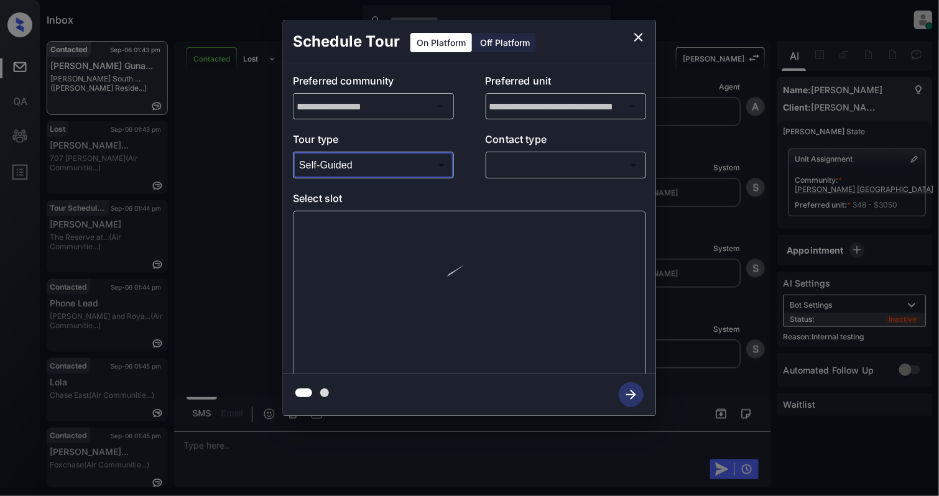
type input "**********"
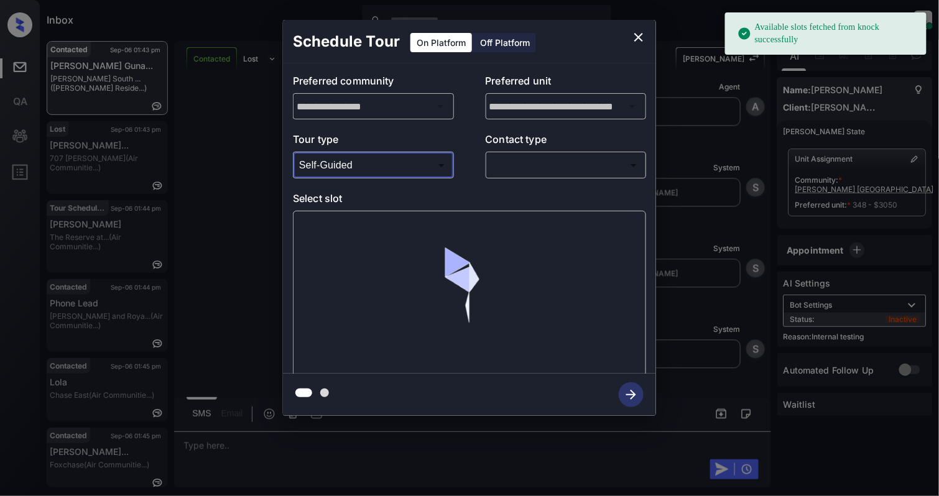
click at [556, 170] on body "Available slots fetched from knock successfully Inbox [PERSON_NAME] Online Set …" at bounding box center [469, 248] width 939 height 496
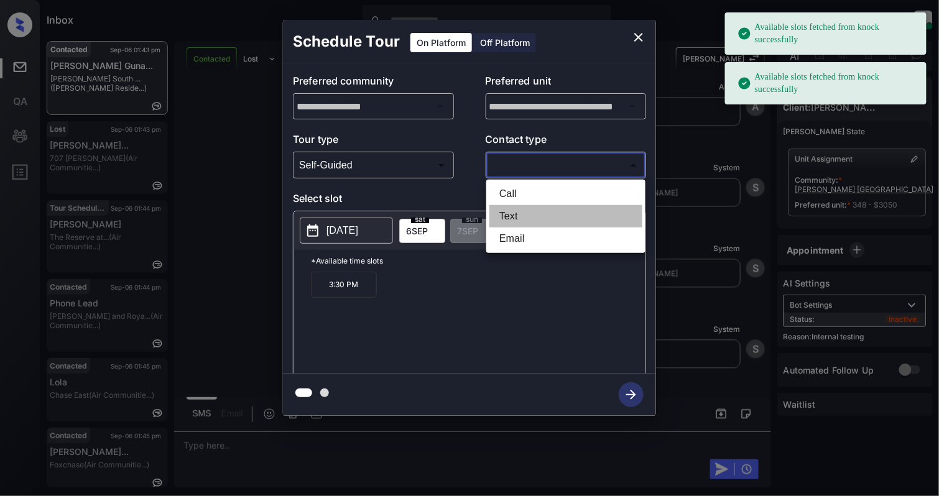
click at [513, 222] on li "Text" at bounding box center [565, 216] width 153 height 22
type input "****"
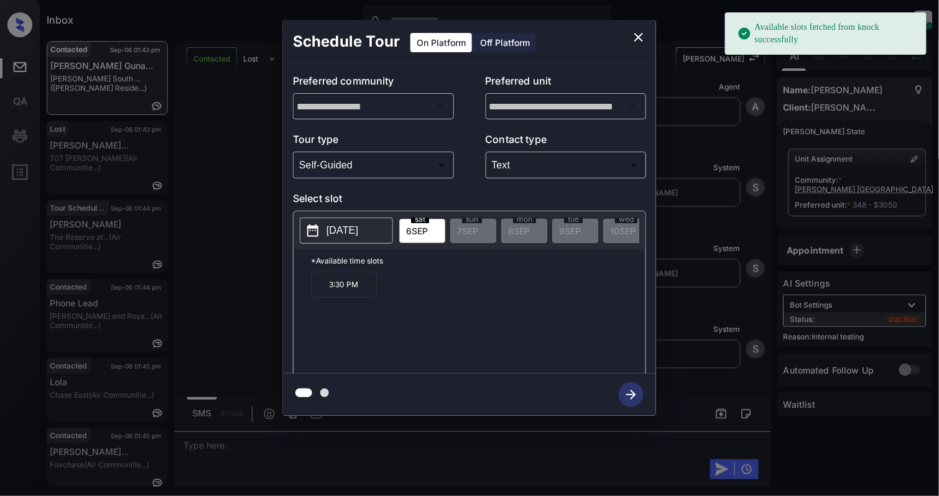
click at [333, 229] on p "[DATE]" at bounding box center [342, 230] width 32 height 15
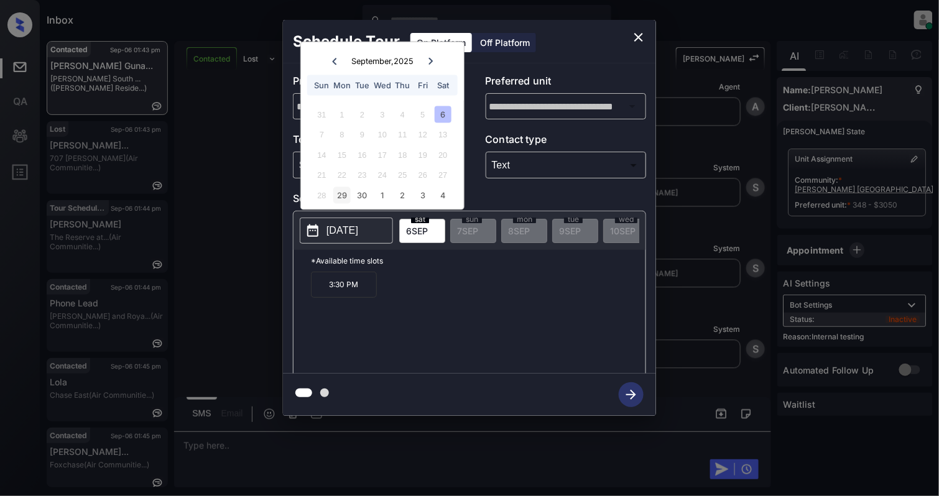
click at [339, 195] on div "29" at bounding box center [341, 194] width 17 height 17
click at [341, 296] on p "9:30 AM" at bounding box center [344, 285] width 66 height 26
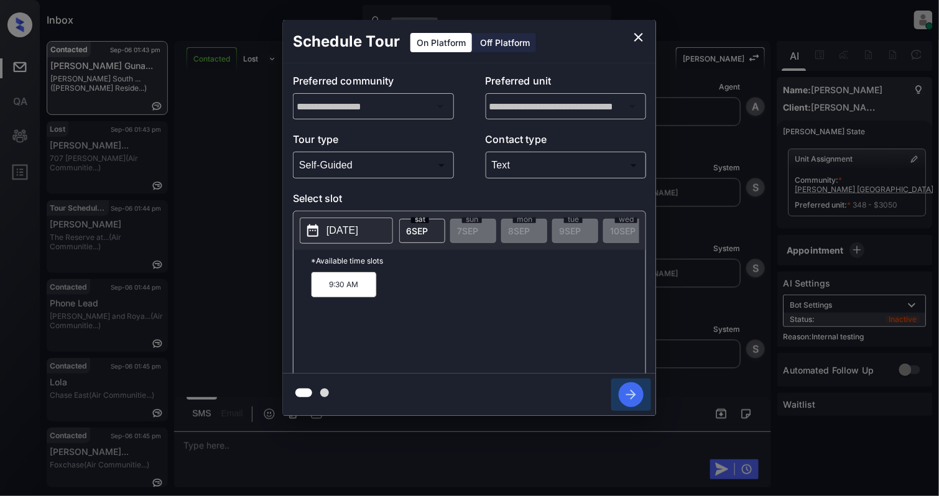
click at [632, 399] on icon "button" at bounding box center [630, 394] width 25 height 25
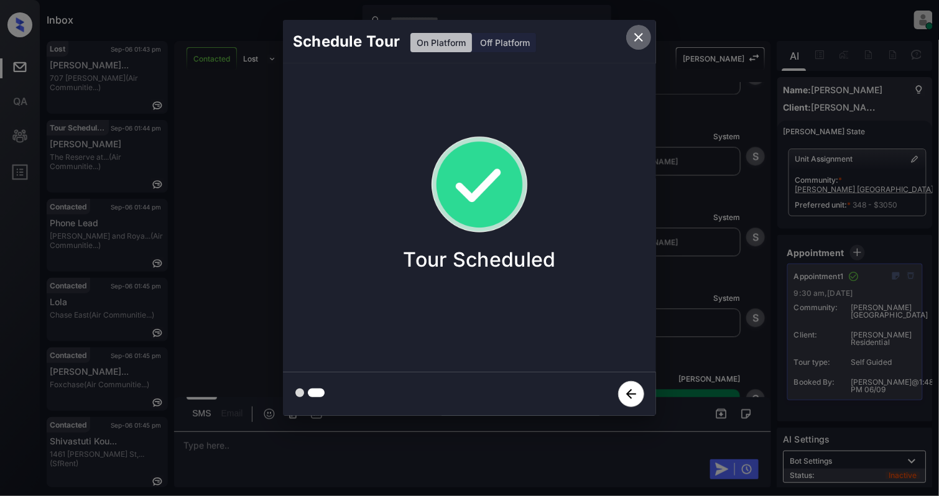
click at [640, 34] on icon "close" at bounding box center [638, 37] width 15 height 15
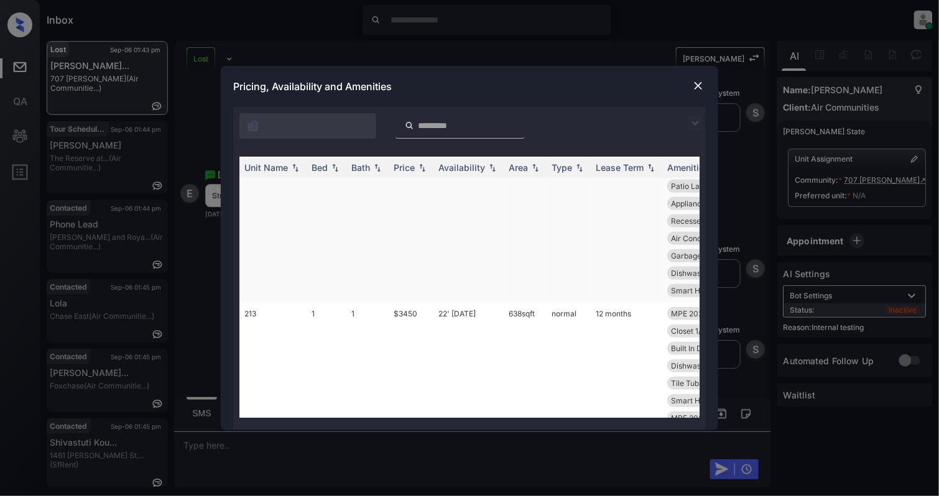
scroll to position [580, 0]
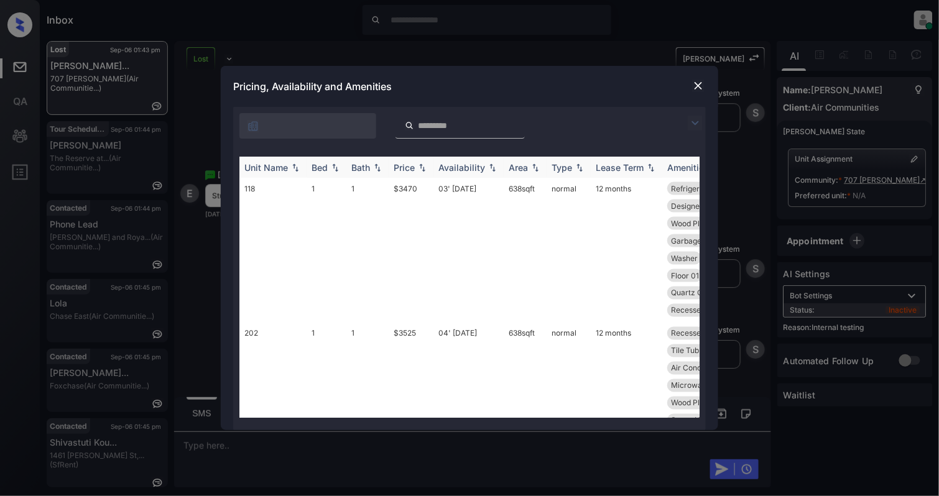
click at [329, 172] on img at bounding box center [335, 167] width 12 height 9
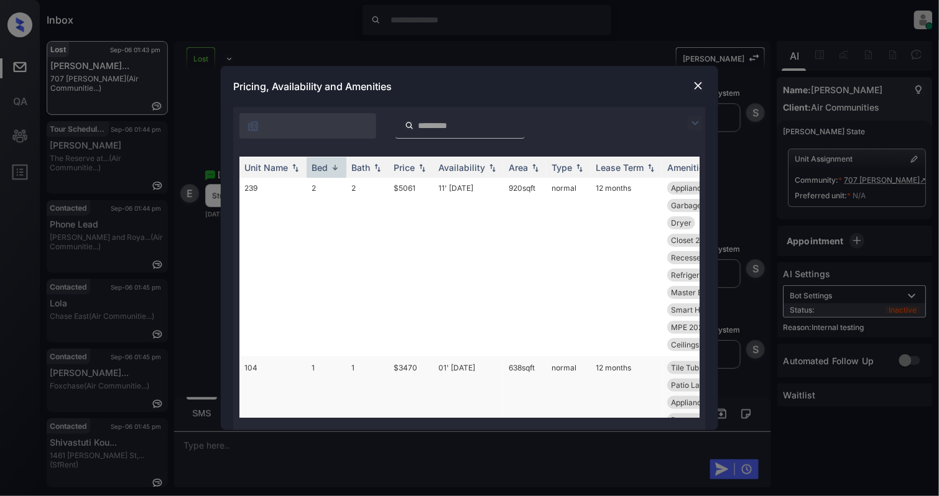
scroll to position [0, 0]
click at [334, 175] on th "Bed" at bounding box center [326, 167] width 40 height 21
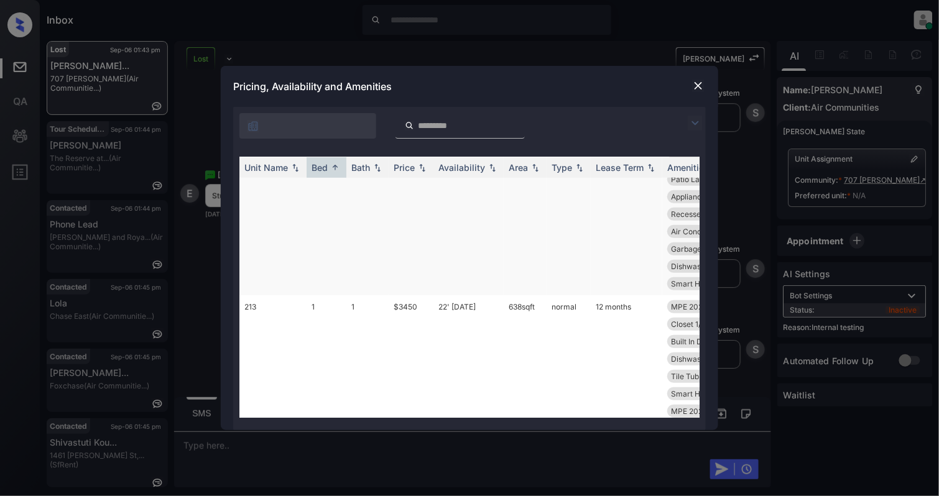
scroll to position [83, 0]
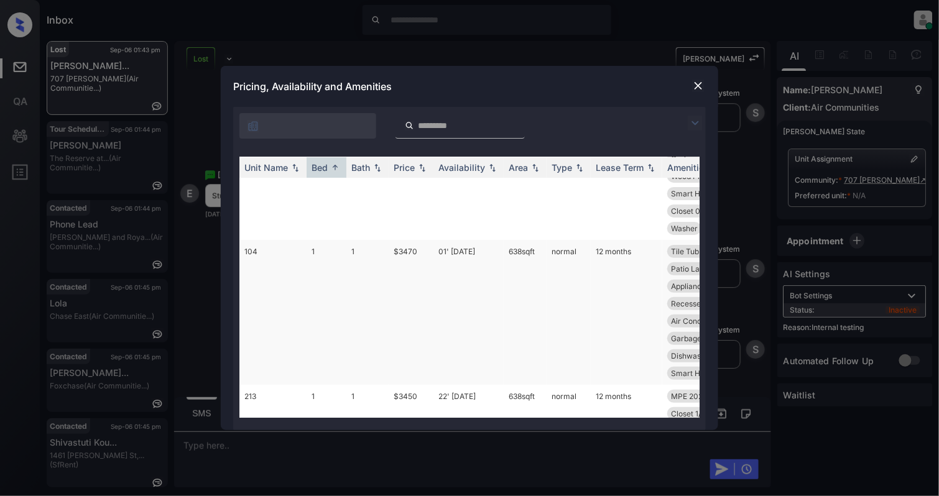
click at [347, 269] on td "1" at bounding box center [367, 312] width 42 height 145
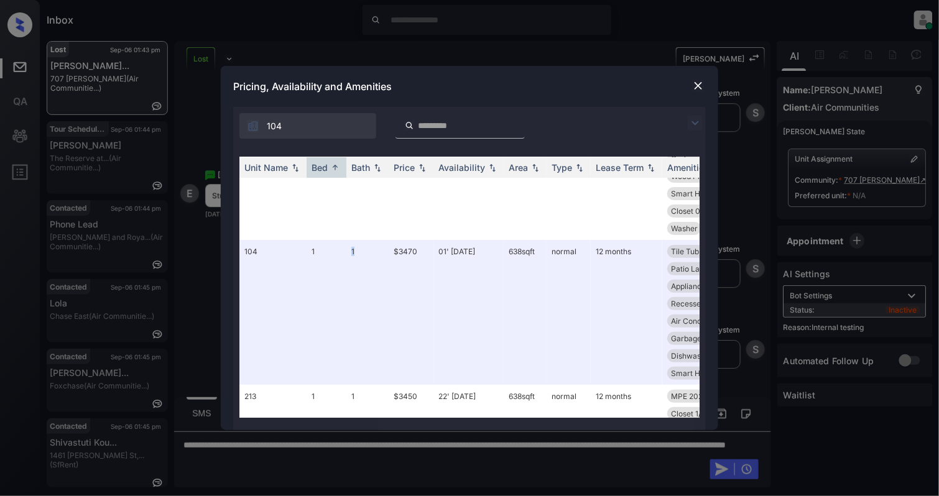
click at [694, 85] on img at bounding box center [698, 86] width 12 height 12
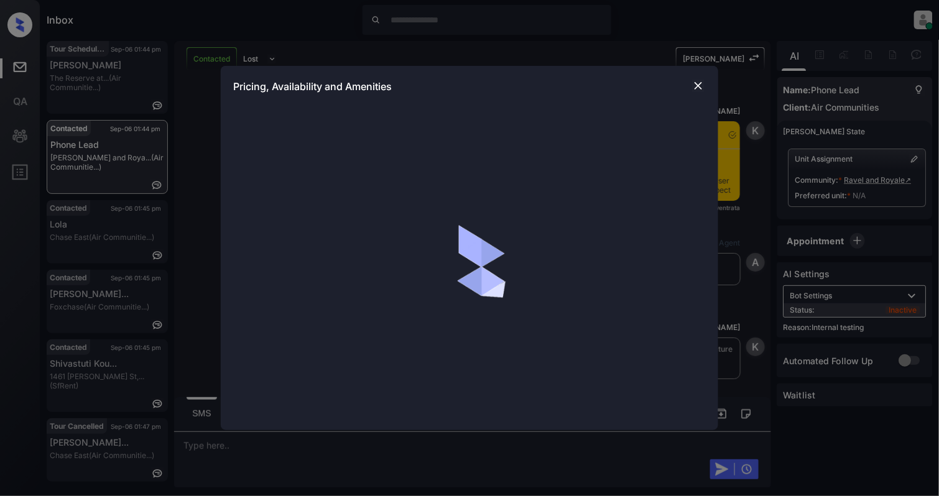
scroll to position [5157, 0]
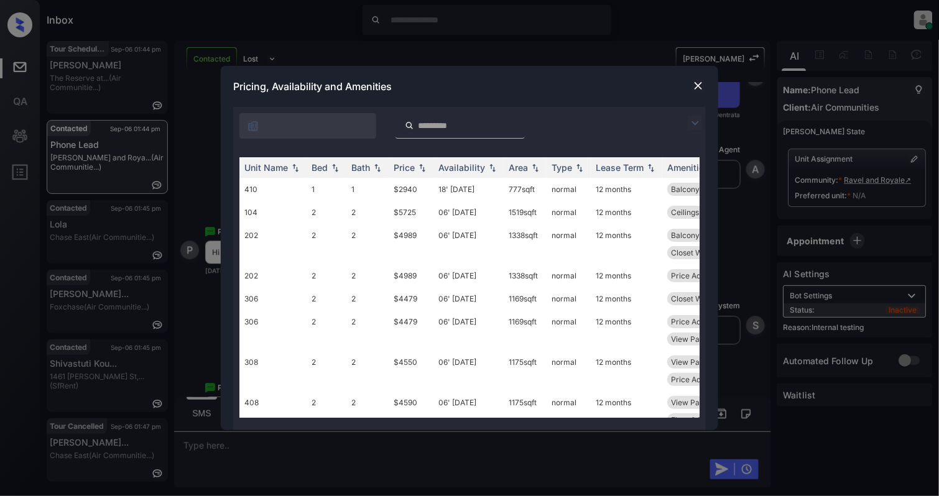
click at [699, 86] on img at bounding box center [698, 86] width 12 height 12
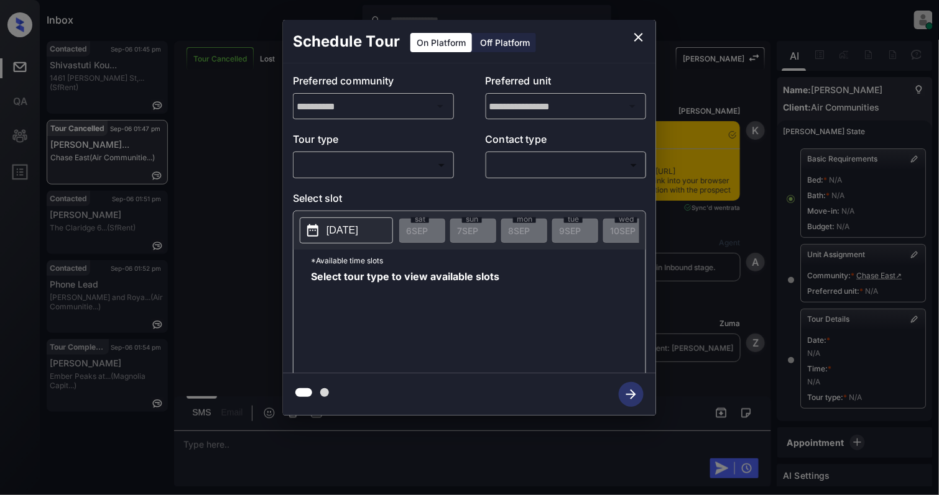
scroll to position [6587, 0]
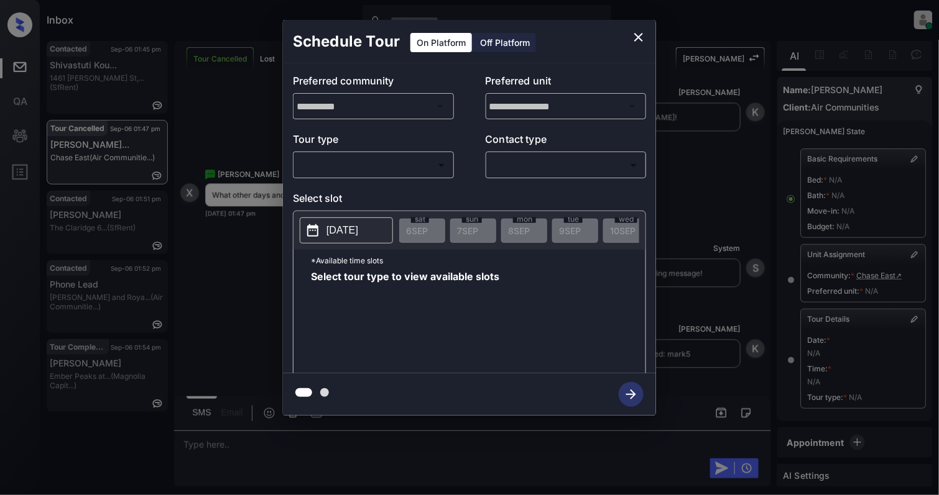
click at [367, 163] on body "Inbox [PERSON_NAME] Online Set yourself offline Set yourself on break Profile S…" at bounding box center [469, 247] width 939 height 495
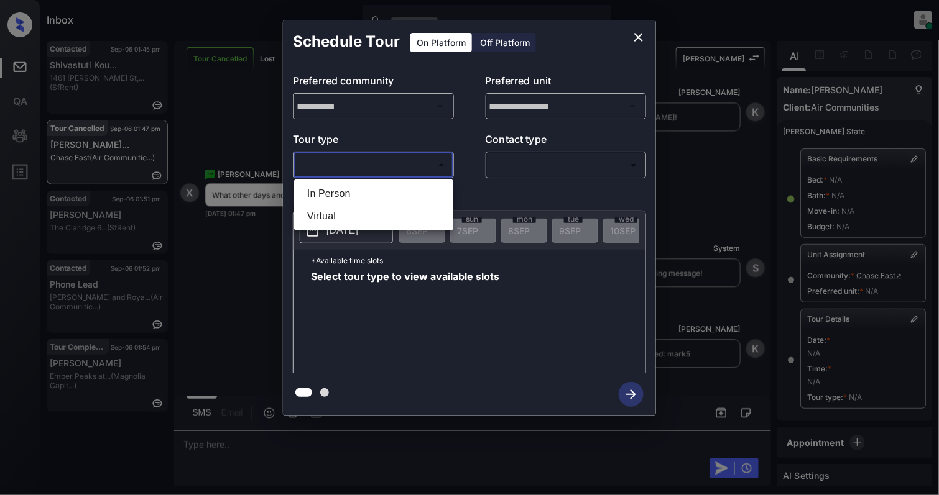
drag, startPoint x: 366, startPoint y: 177, endPoint x: 361, endPoint y: 189, distance: 13.6
click at [361, 186] on div "In Person Virtual" at bounding box center [469, 247] width 939 height 495
click at [361, 189] on li "In Person" at bounding box center [373, 194] width 153 height 22
type input "********"
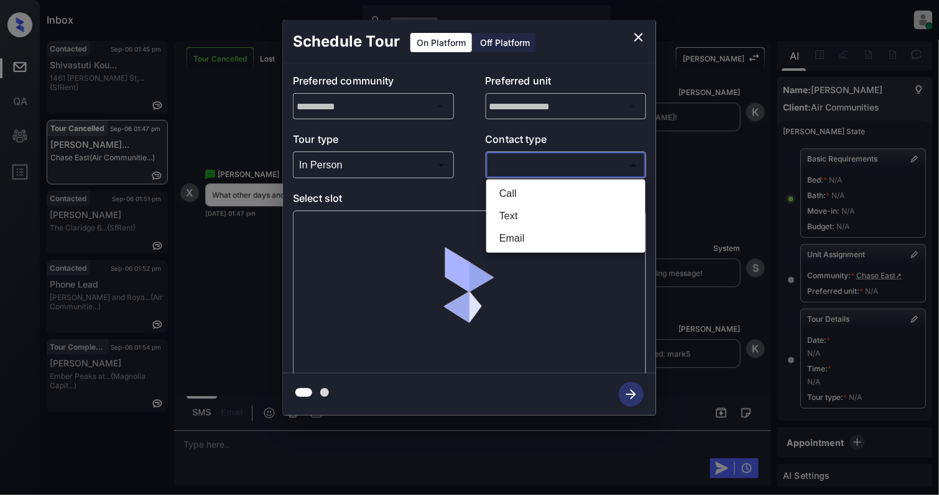
click at [573, 162] on body "Inbox Cynthia Montañez Online Set yourself offline Set yourself on break Profil…" at bounding box center [469, 247] width 939 height 495
click at [505, 218] on li "Text" at bounding box center [565, 216] width 153 height 22
type input "****"
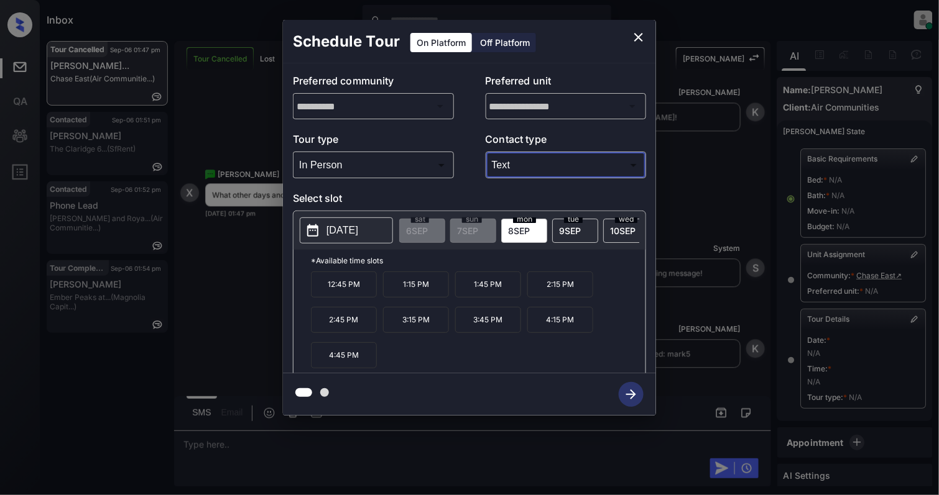
click at [358, 226] on p "2025-09-08" at bounding box center [342, 230] width 32 height 15
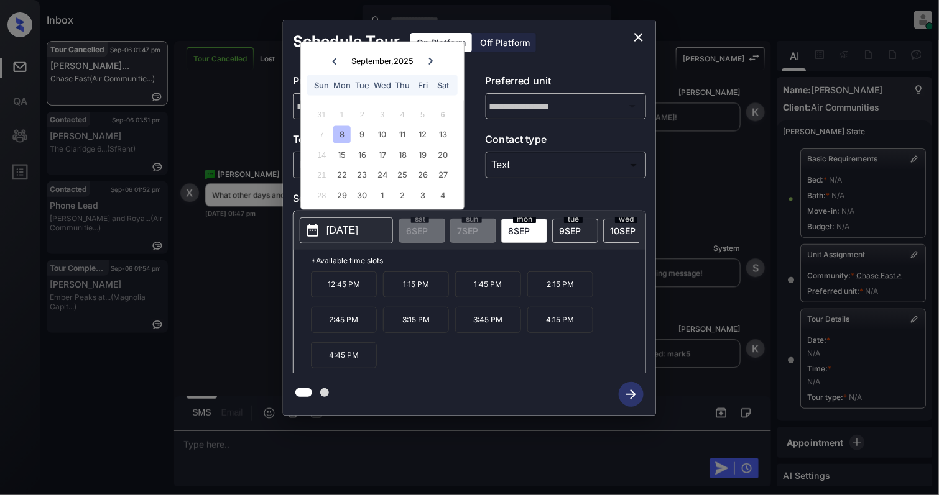
click at [326, 224] on button "2025-09-08" at bounding box center [346, 231] width 93 height 26
click at [329, 235] on p "2025-09-08" at bounding box center [342, 230] width 32 height 15
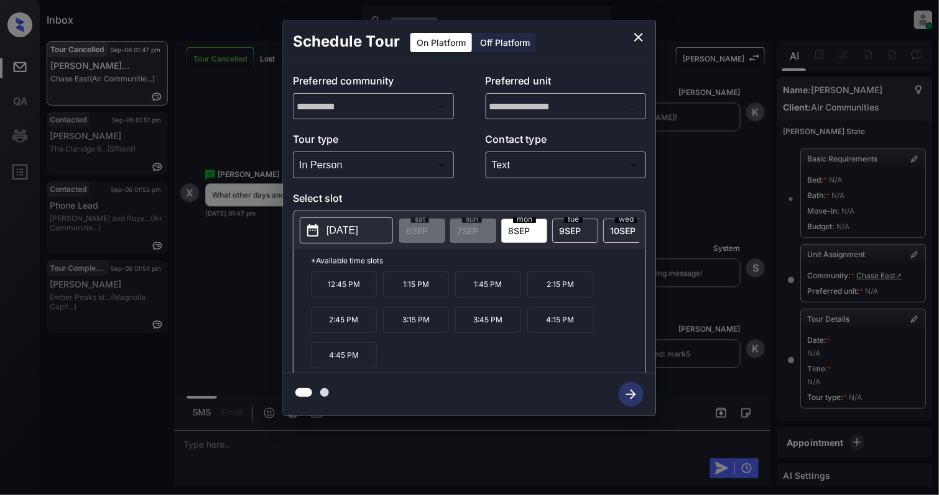
click at [329, 235] on p "2025-09-08" at bounding box center [342, 230] width 32 height 15
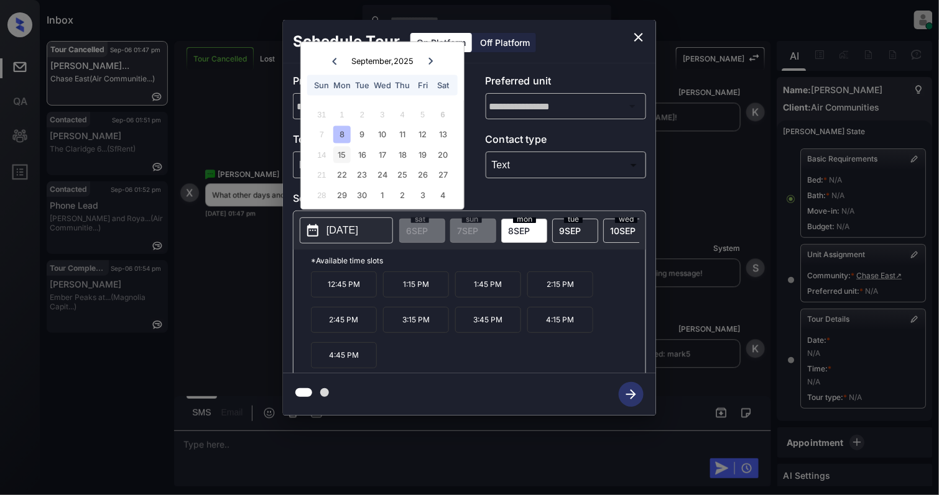
click at [346, 155] on div "15" at bounding box center [341, 154] width 17 height 17
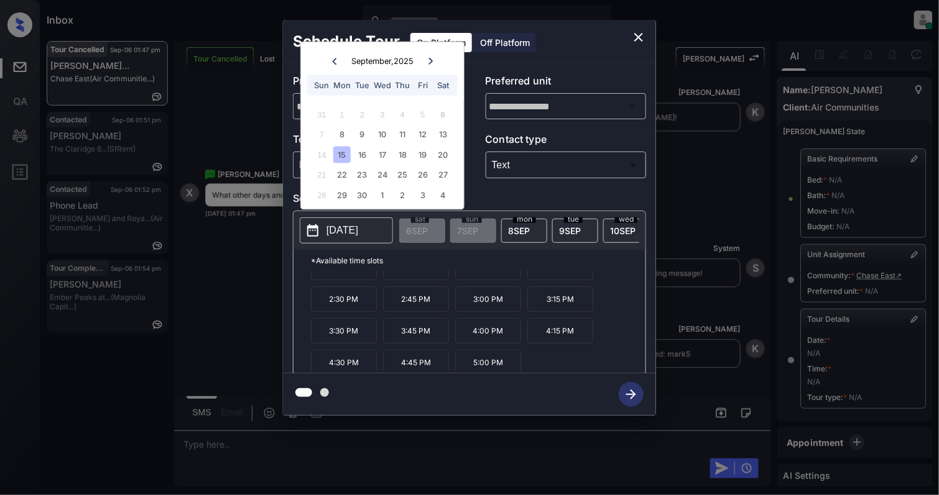
scroll to position [55, 0]
click at [453, 149] on div "14 15 16 17 18 19 20" at bounding box center [382, 155] width 155 height 20
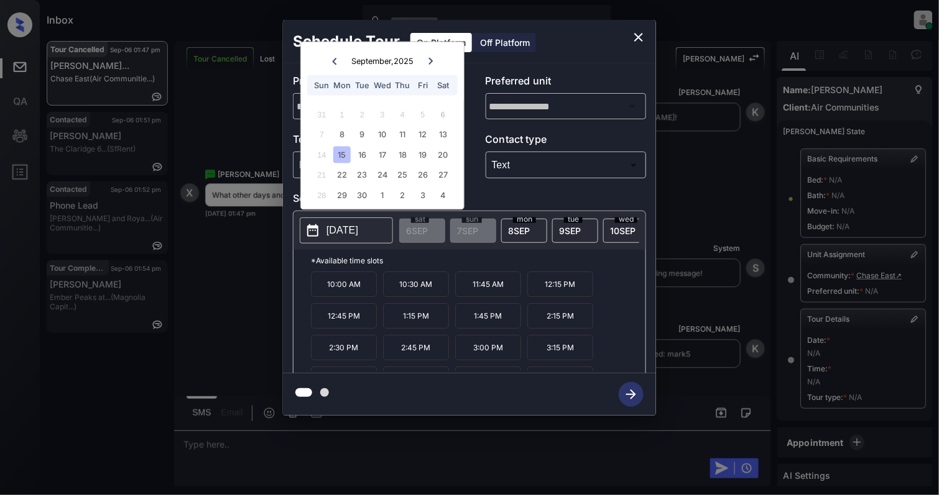
click at [637, 39] on icon "close" at bounding box center [638, 37] width 9 height 9
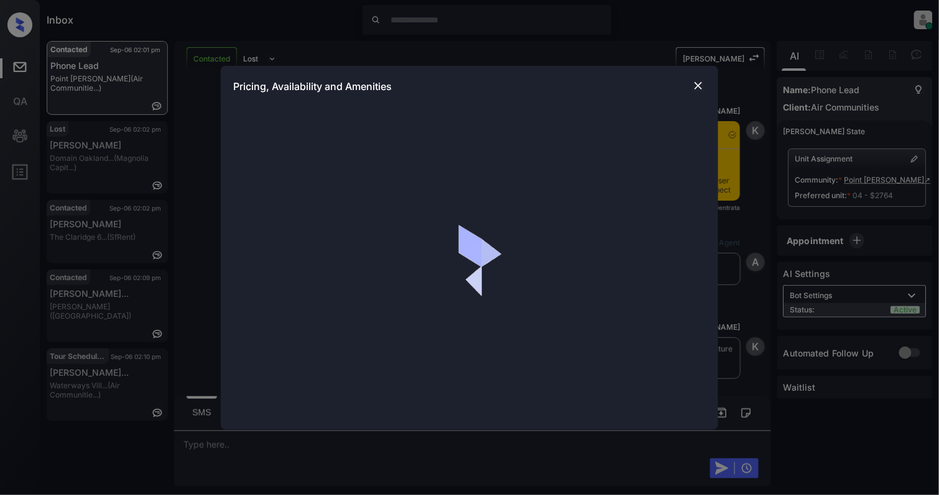
scroll to position [641, 0]
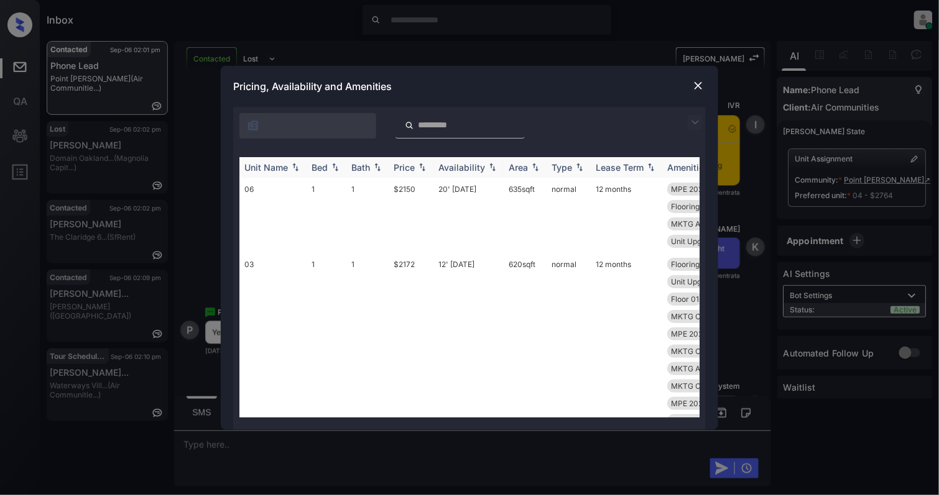
click at [334, 163] on img at bounding box center [335, 167] width 12 height 9
click at [337, 172] on div "Bed" at bounding box center [326, 167] width 30 height 11
click at [334, 170] on img at bounding box center [335, 167] width 12 height 9
click at [333, 168] on img at bounding box center [335, 167] width 12 height 9
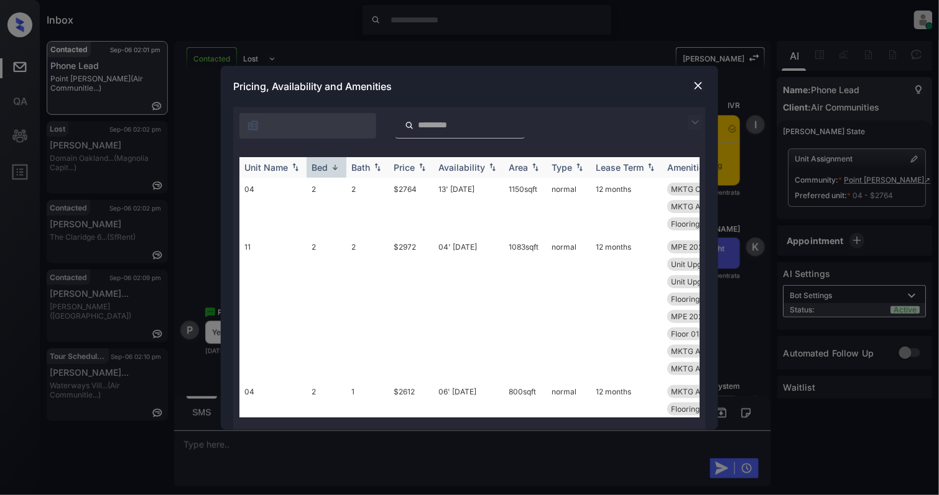
click at [336, 167] on img at bounding box center [335, 167] width 12 height 9
click at [322, 249] on td "0" at bounding box center [326, 317] width 40 height 162
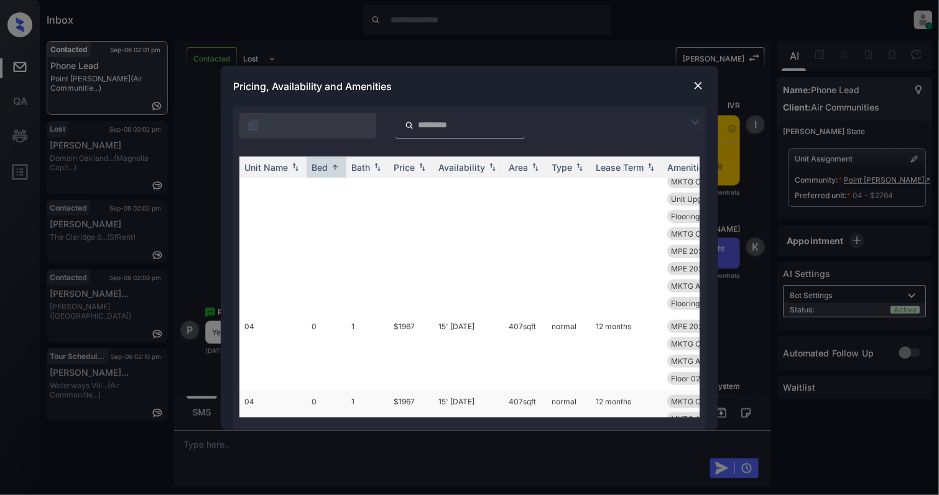
click at [287, 390] on td "04" at bounding box center [272, 419] width 67 height 58
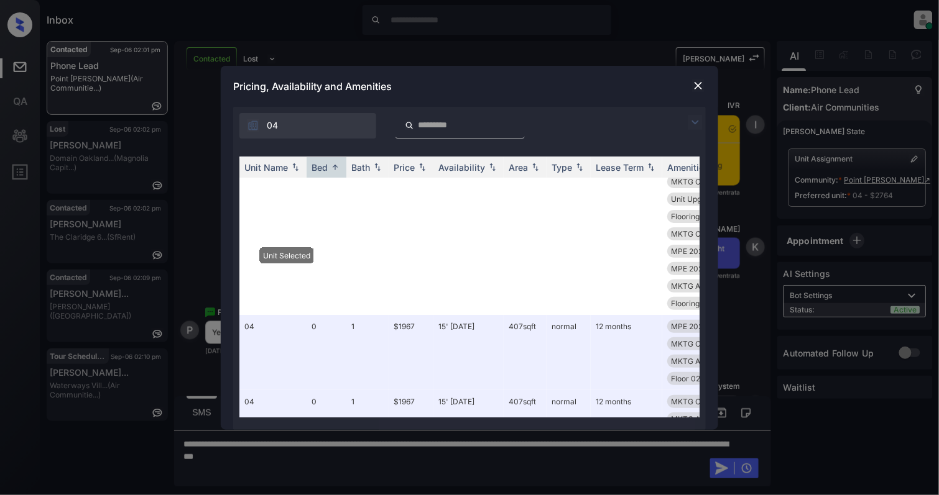
click at [695, 86] on img at bounding box center [698, 86] width 12 height 12
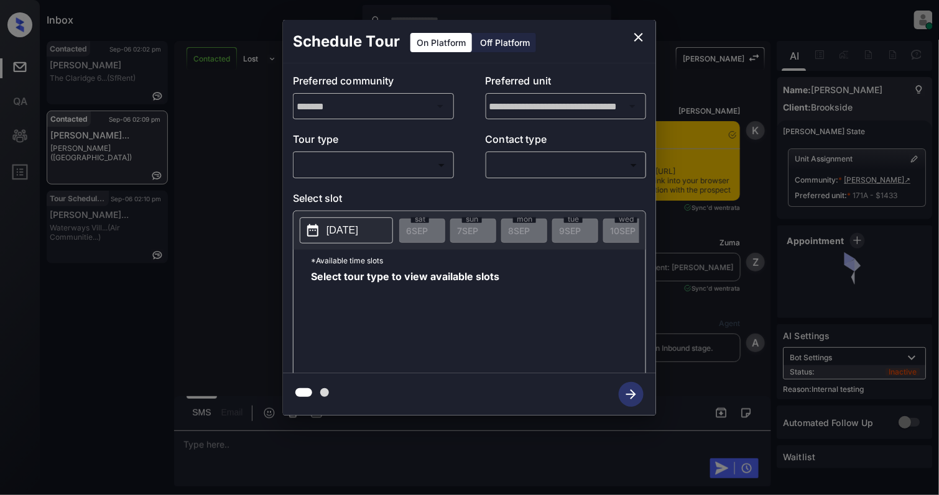
scroll to position [2683, 0]
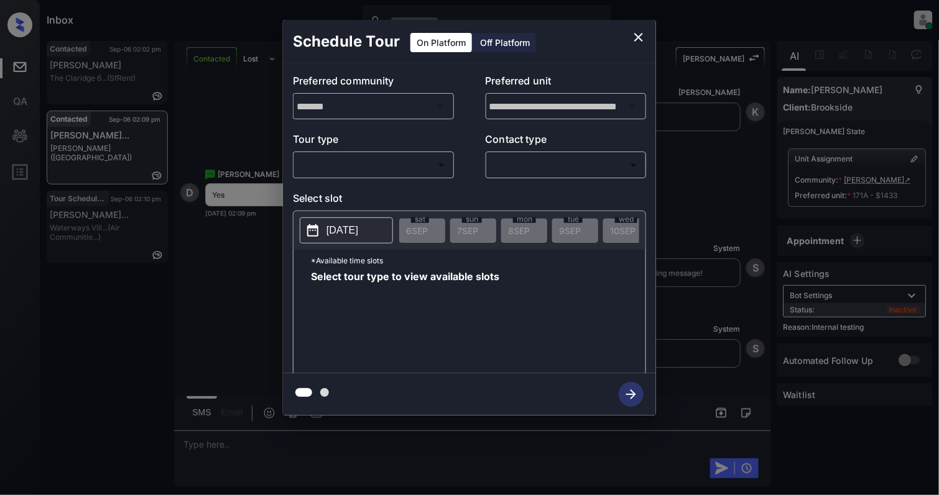
click at [348, 150] on p "Tour type" at bounding box center [373, 142] width 161 height 20
click at [354, 160] on body "Inbox Cynthia Montañez Online Set yourself offline Set yourself on break Profil…" at bounding box center [469, 247] width 939 height 495
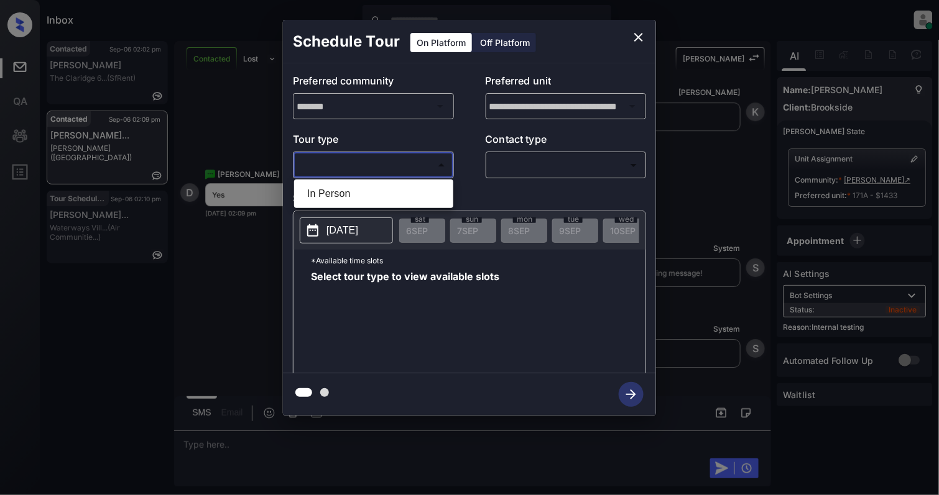
click at [368, 178] on div at bounding box center [469, 247] width 939 height 495
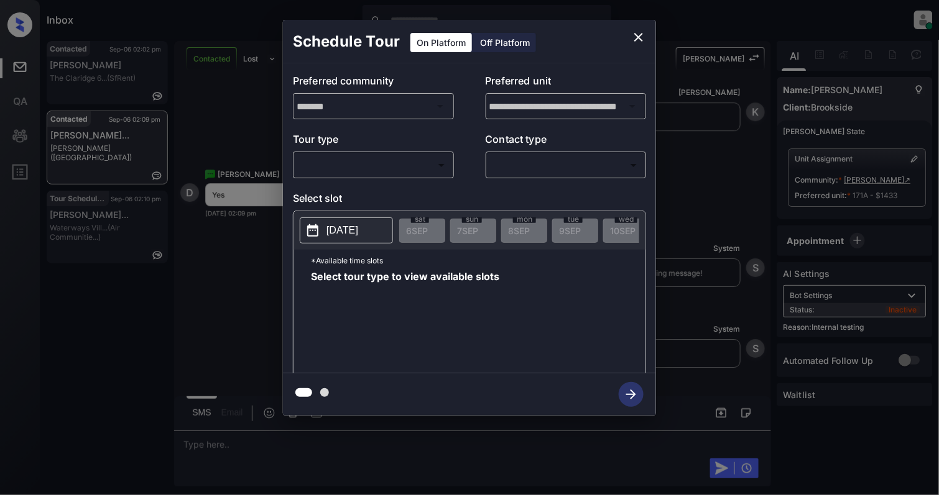
click at [359, 167] on body "Inbox Cynthia Montañez Online Set yourself offline Set yourself on break Profil…" at bounding box center [469, 247] width 939 height 495
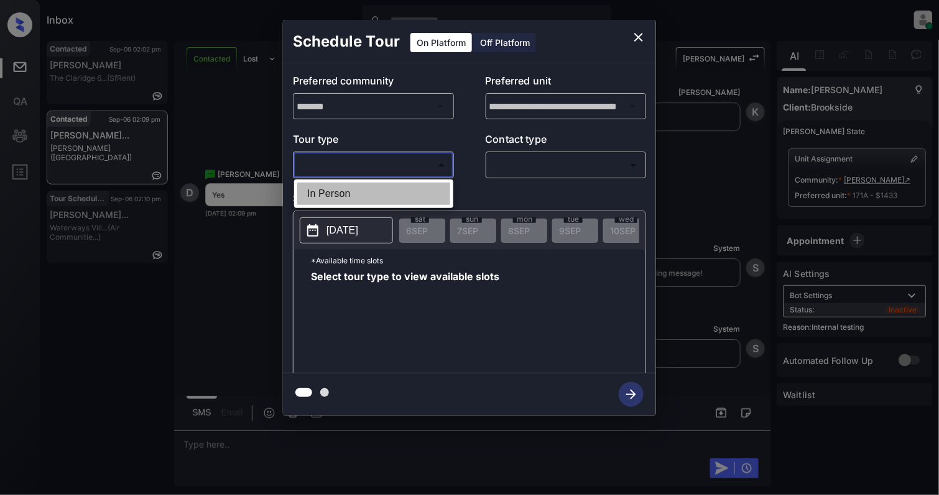
click at [349, 198] on li "In Person" at bounding box center [373, 194] width 153 height 22
type input "********"
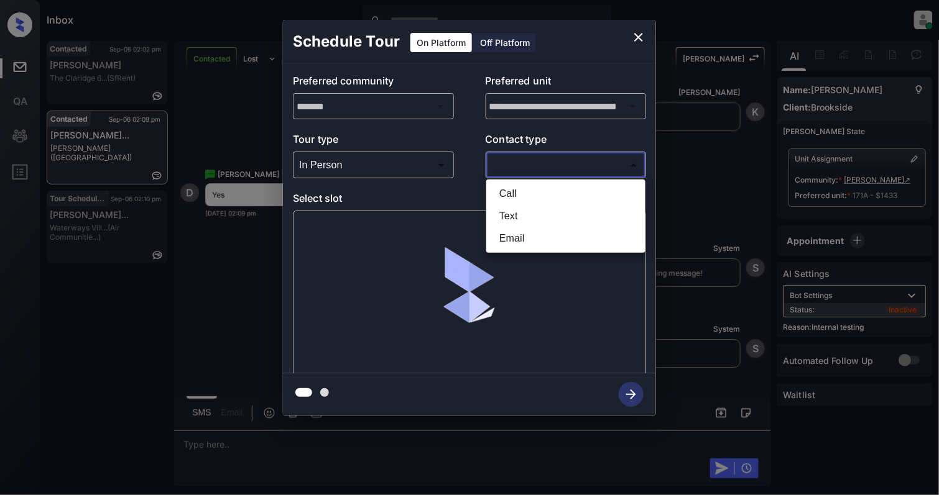
click at [558, 165] on body "Inbox Cynthia Montañez Online Set yourself offline Set yourself on break Profil…" at bounding box center [469, 247] width 939 height 495
click at [533, 213] on li "Text" at bounding box center [565, 216] width 153 height 22
type input "****"
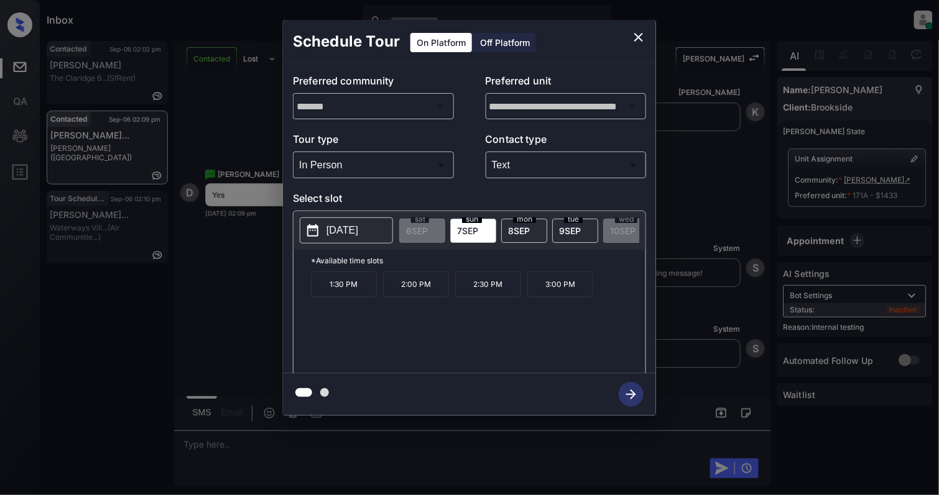
click at [358, 236] on p "2025-09-07" at bounding box center [342, 230] width 32 height 15
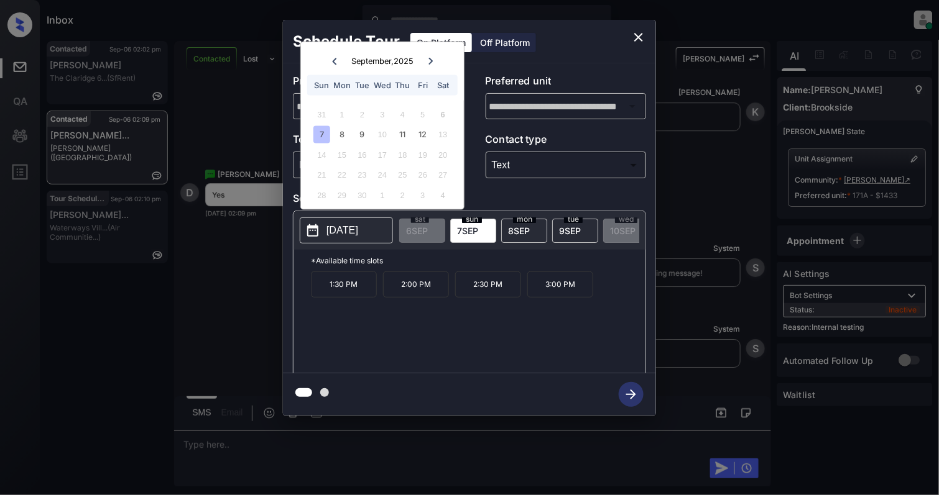
click at [458, 353] on div "1:30 PM 2:00 PM 2:30 PM 3:00 PM" at bounding box center [478, 321] width 334 height 99
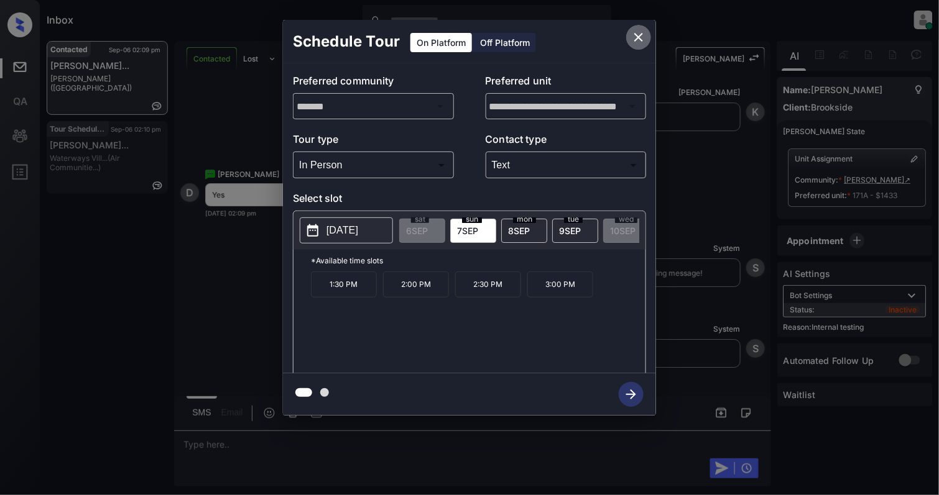
click at [634, 32] on icon "close" at bounding box center [638, 37] width 15 height 15
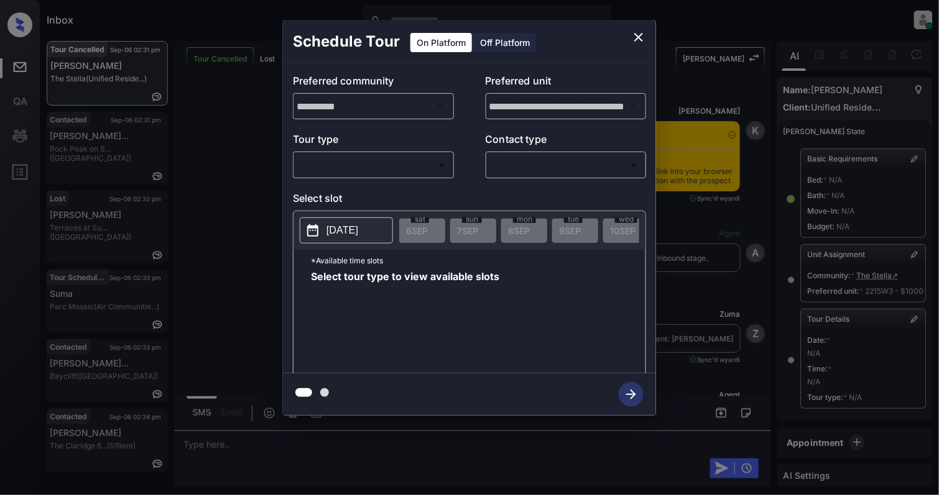
scroll to position [130, 0]
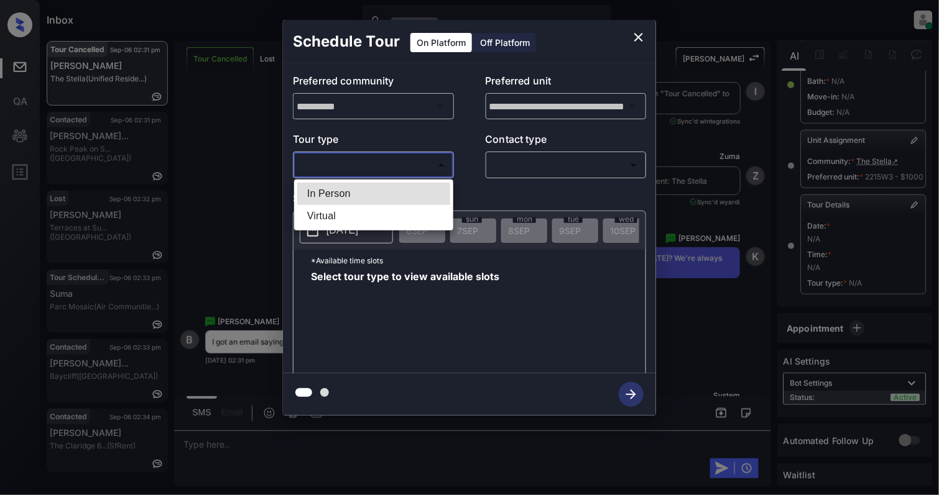
click at [380, 162] on body "Inbox [PERSON_NAME] Online Set yourself offline Set yourself on break Profile S…" at bounding box center [469, 247] width 939 height 495
click at [637, 35] on div at bounding box center [469, 247] width 939 height 495
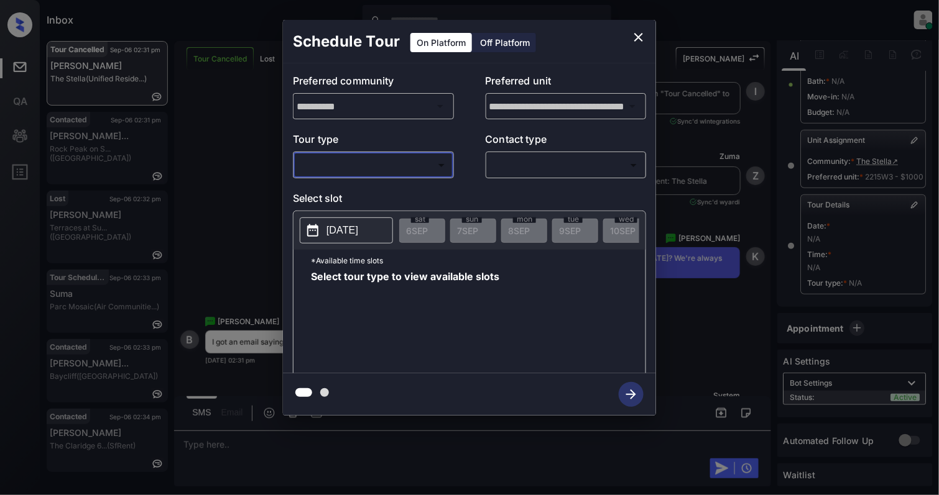
click at [639, 31] on icon "close" at bounding box center [638, 37] width 15 height 15
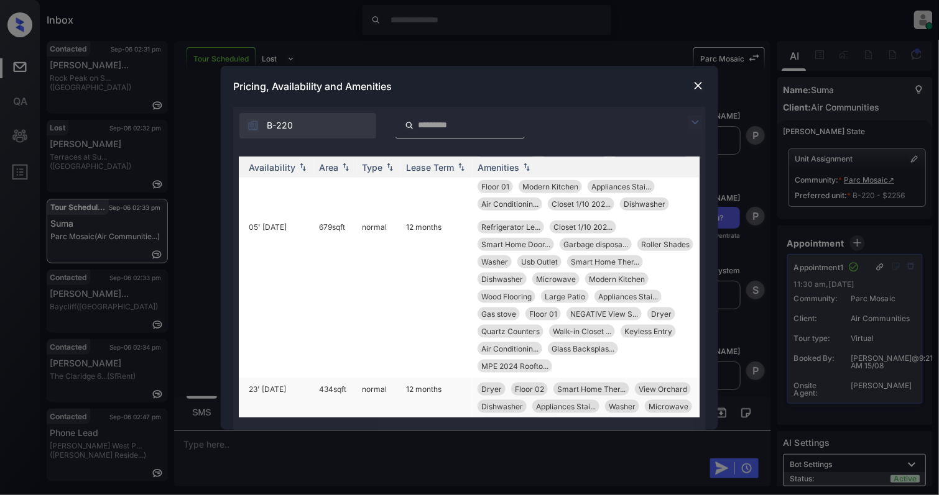
scroll to position [580, 202]
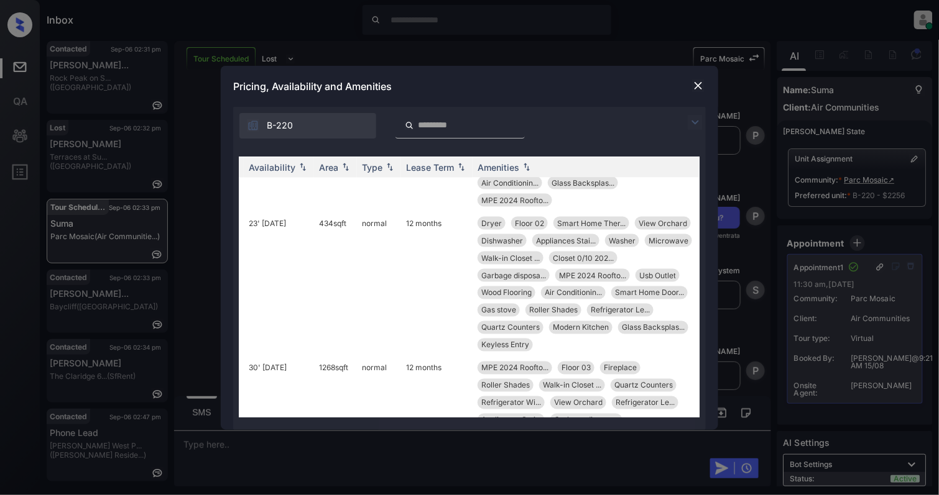
click at [441, 125] on input "search" at bounding box center [467, 125] width 102 height 11
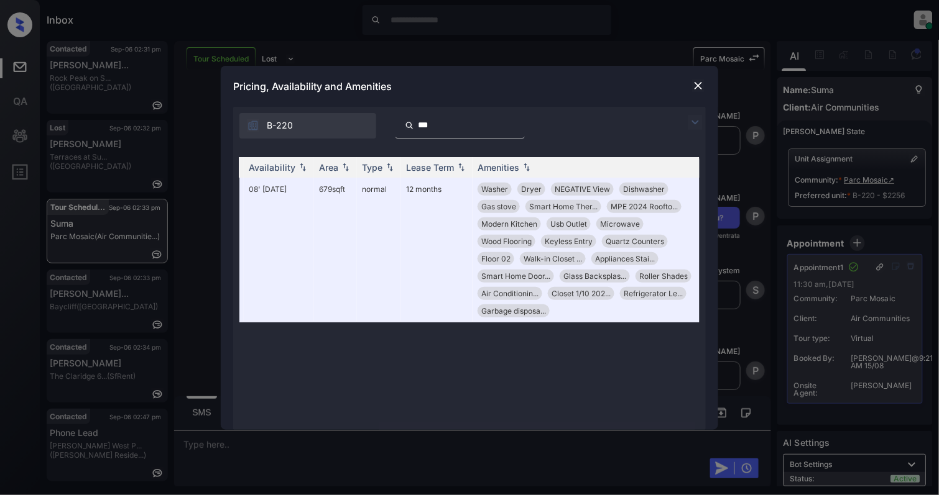
scroll to position [0, 190]
type input "****"
click at [691, 83] on div at bounding box center [698, 85] width 15 height 15
